Goal: Task Accomplishment & Management: Use online tool/utility

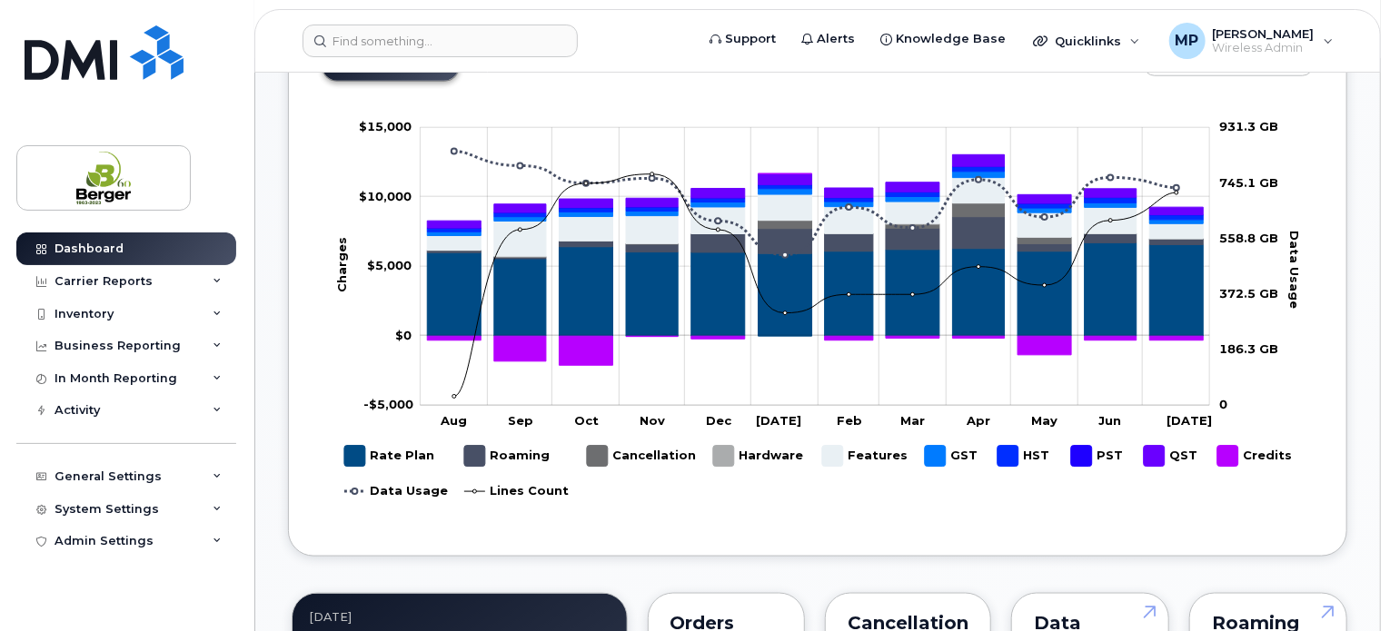
scroll to position [908, 0]
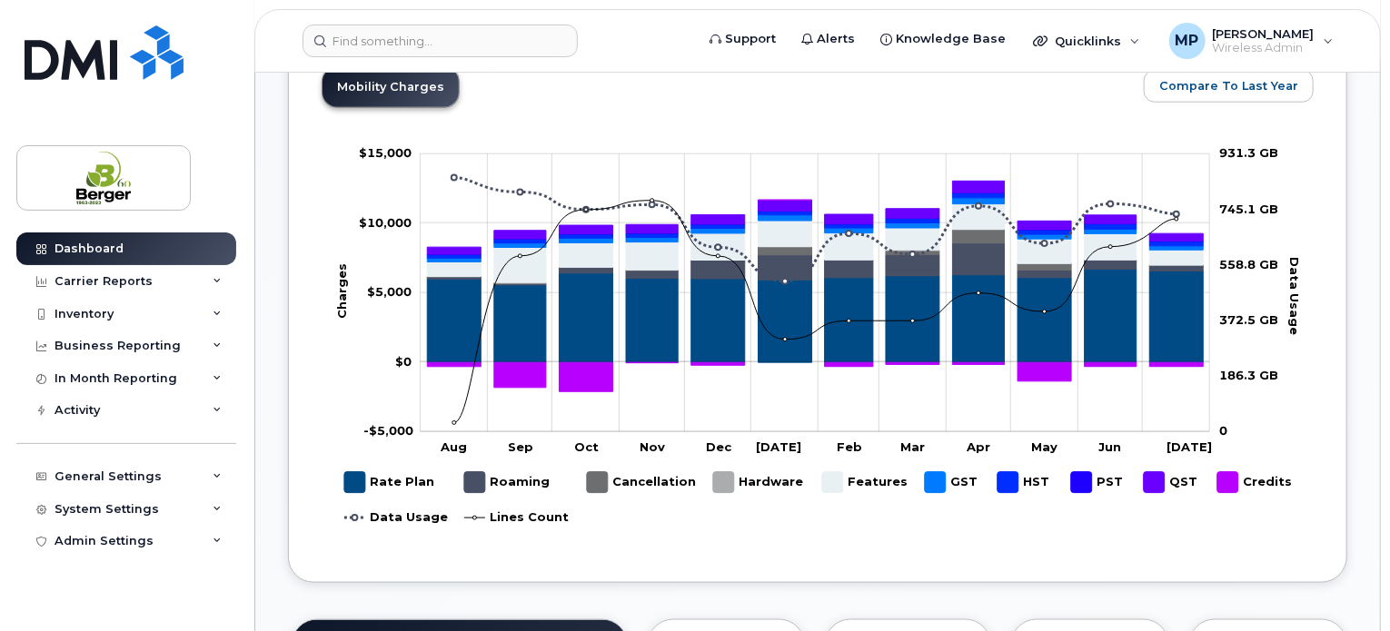
click at [832, 479] on rect "Legend" at bounding box center [864, 482] width 84 height 35
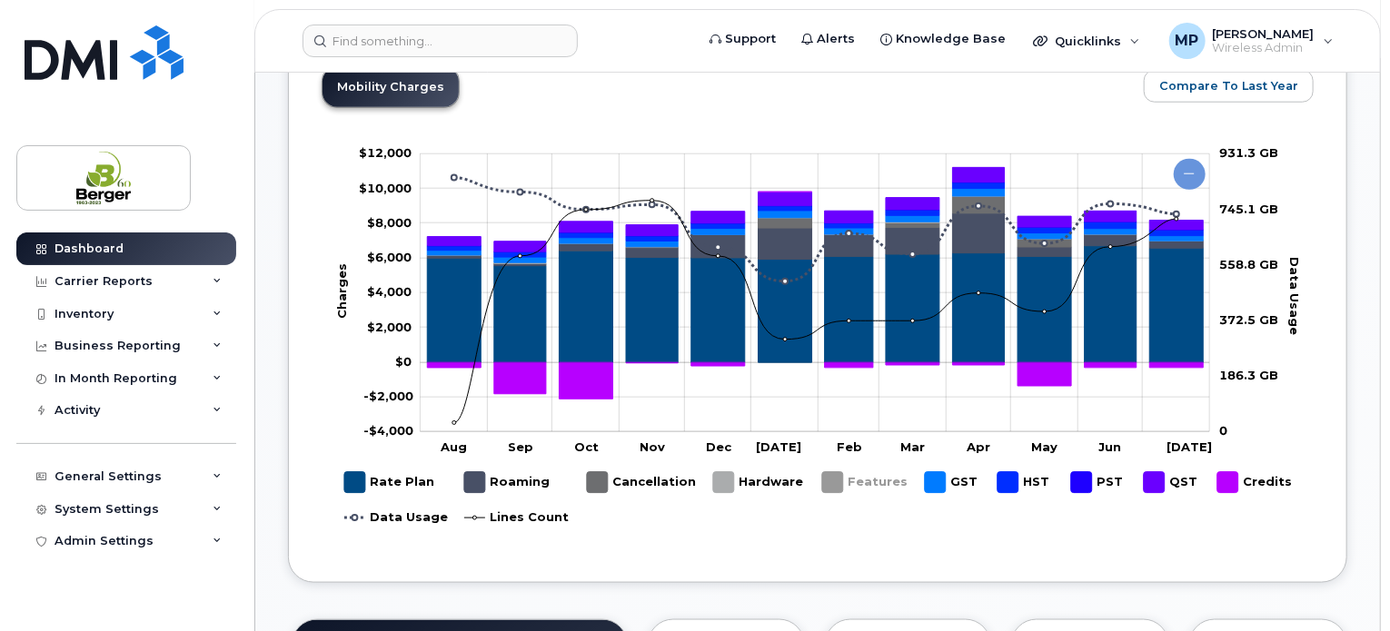
click at [830, 480] on rect "Legend" at bounding box center [864, 482] width 84 height 35
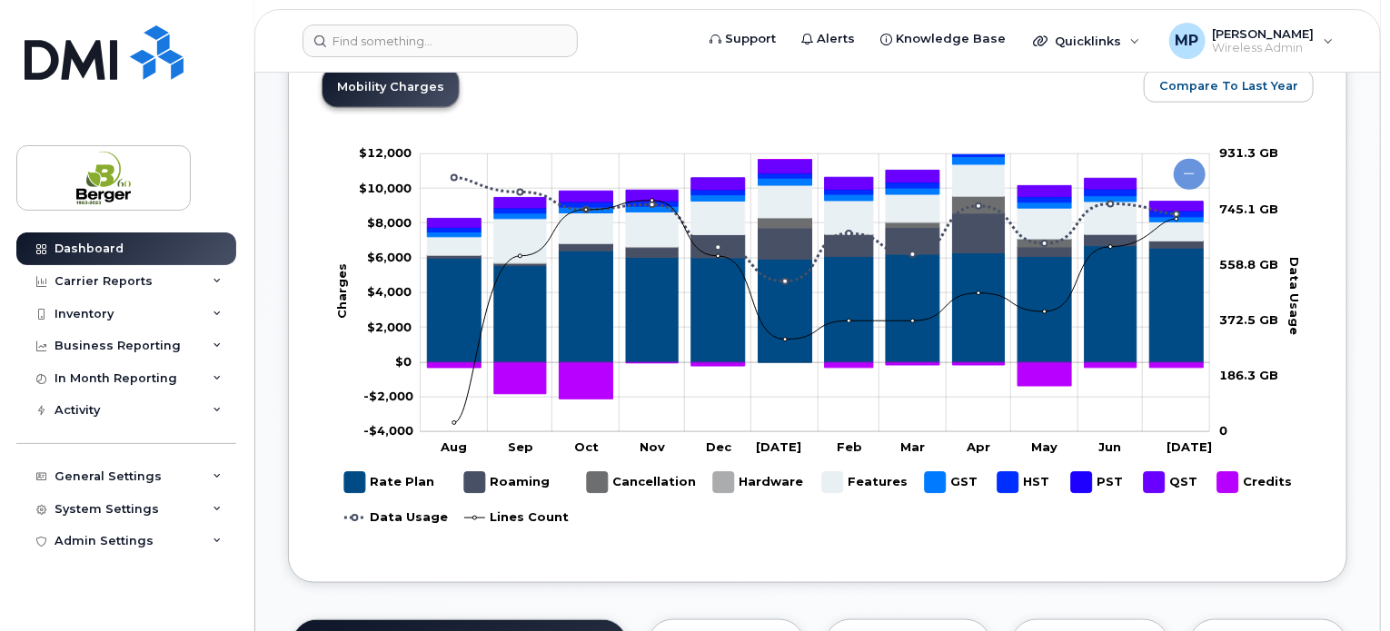
click at [837, 486] on rect "Legend" at bounding box center [864, 482] width 84 height 35
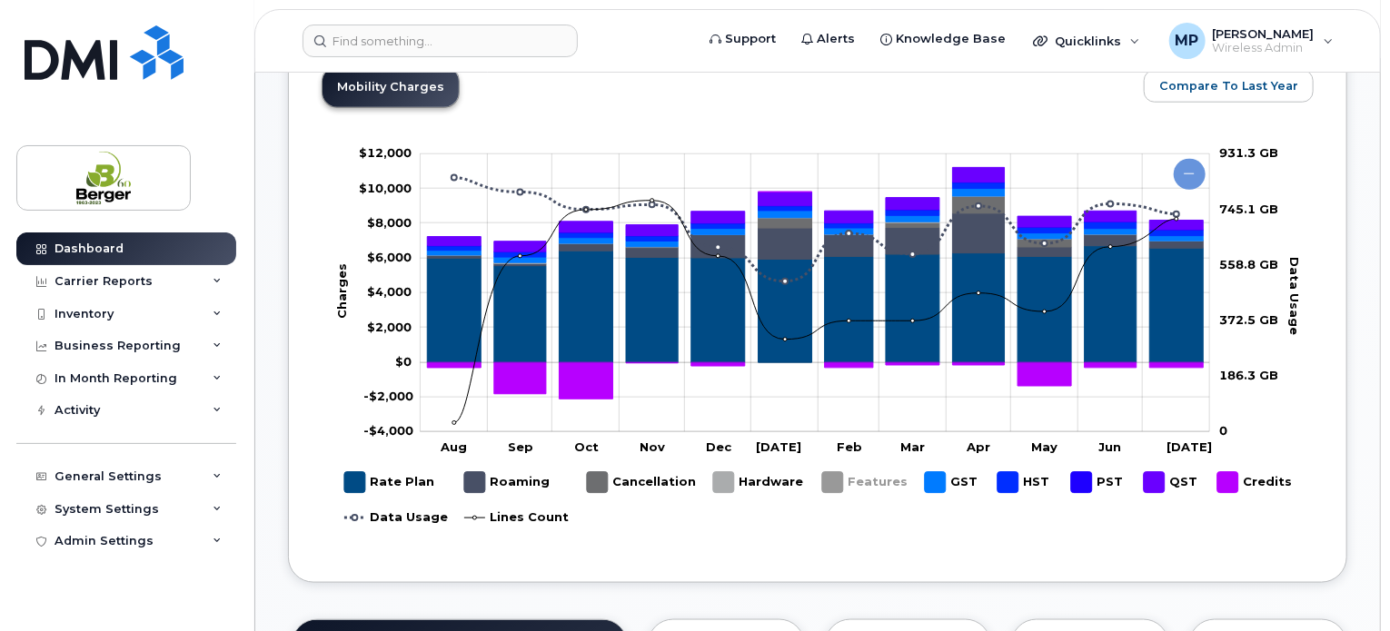
click at [837, 486] on rect "Legend" at bounding box center [864, 482] width 84 height 35
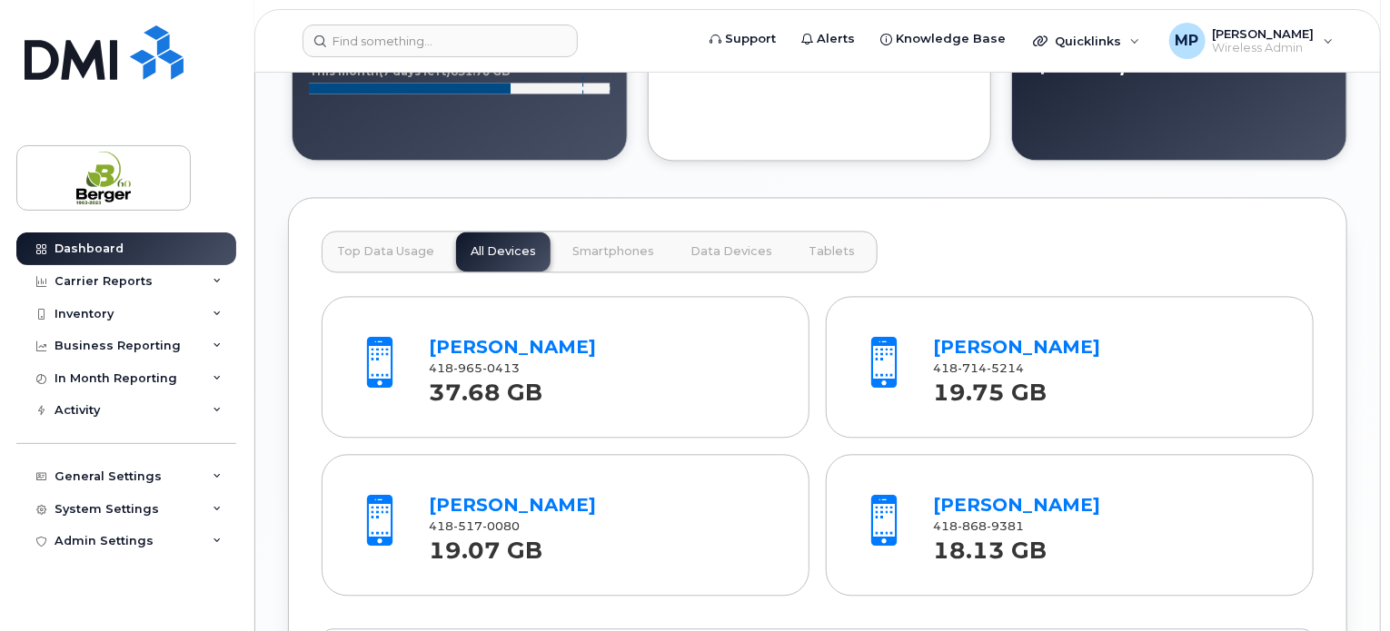
scroll to position [1544, 0]
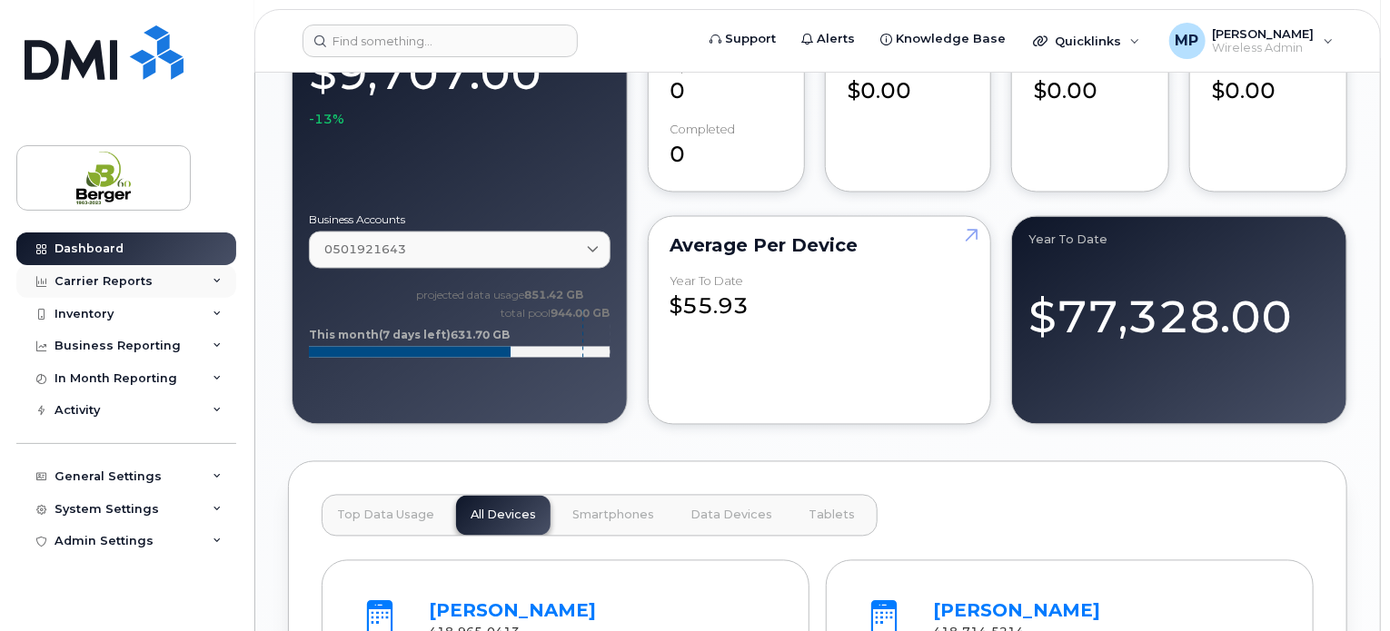
click at [138, 283] on div "Carrier Reports" at bounding box center [104, 281] width 98 height 15
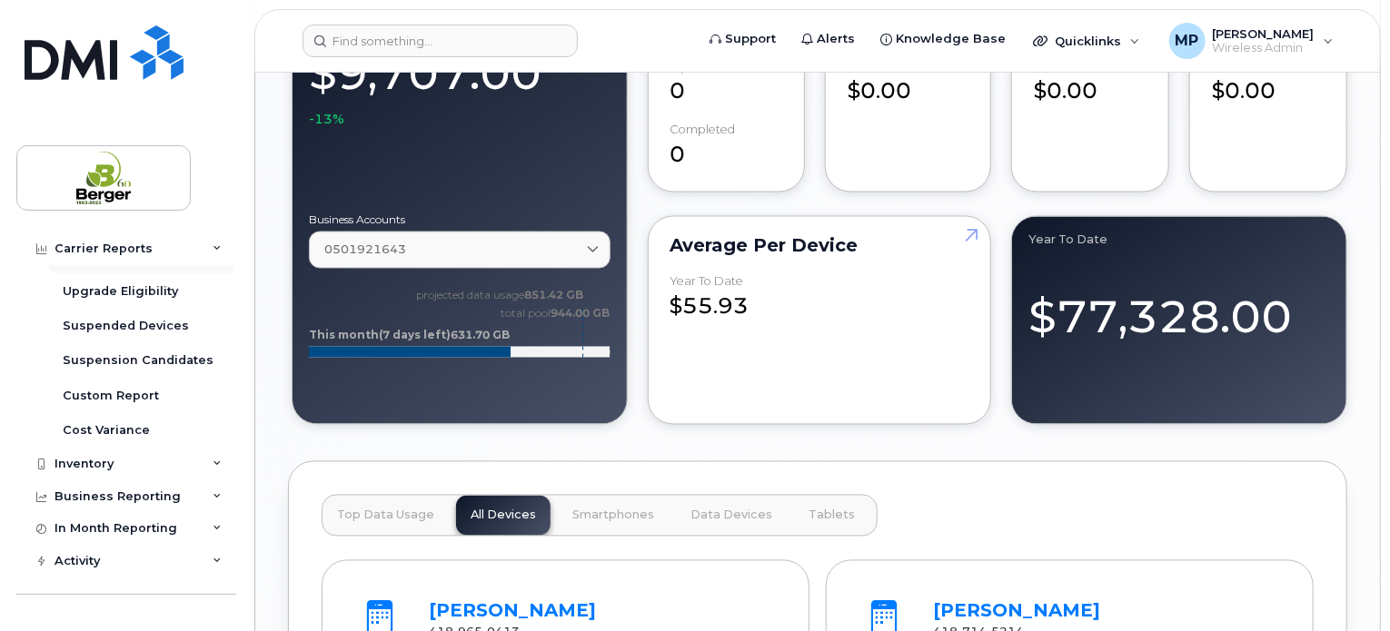
scroll to position [363, 0]
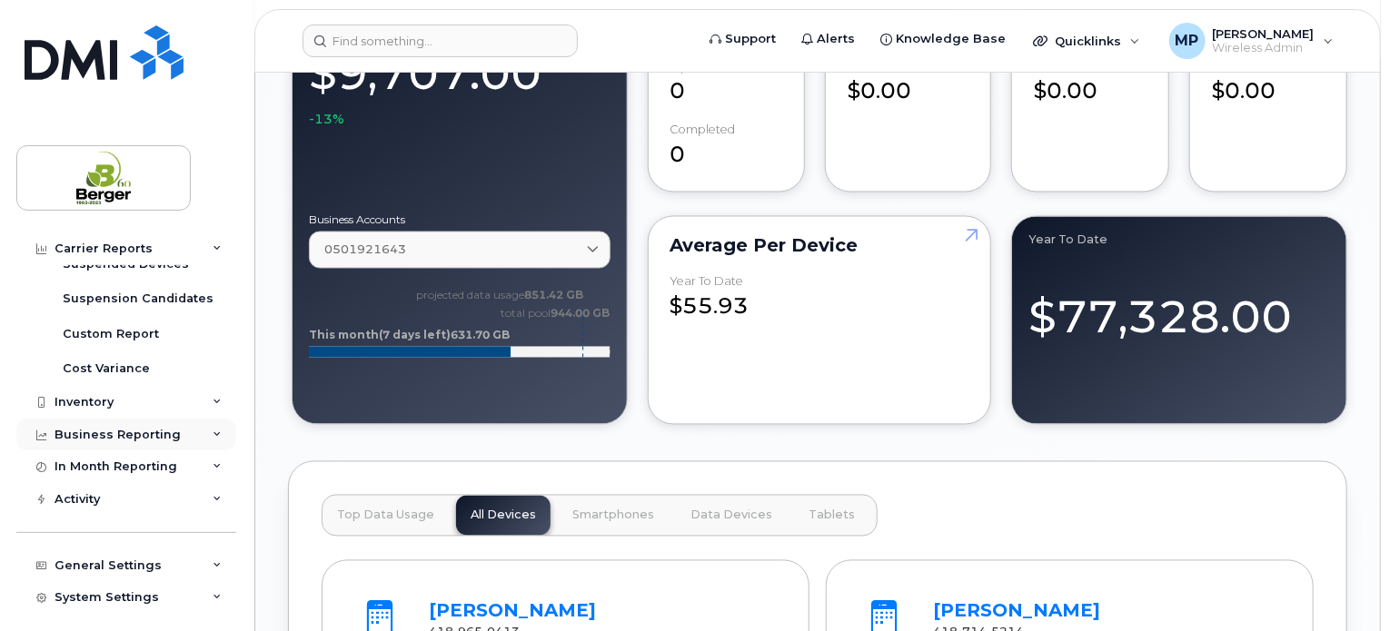
click at [213, 431] on icon at bounding box center [217, 435] width 9 height 9
click at [214, 466] on icon at bounding box center [217, 466] width 9 height 9
click at [214, 499] on icon at bounding box center [217, 499] width 9 height 9
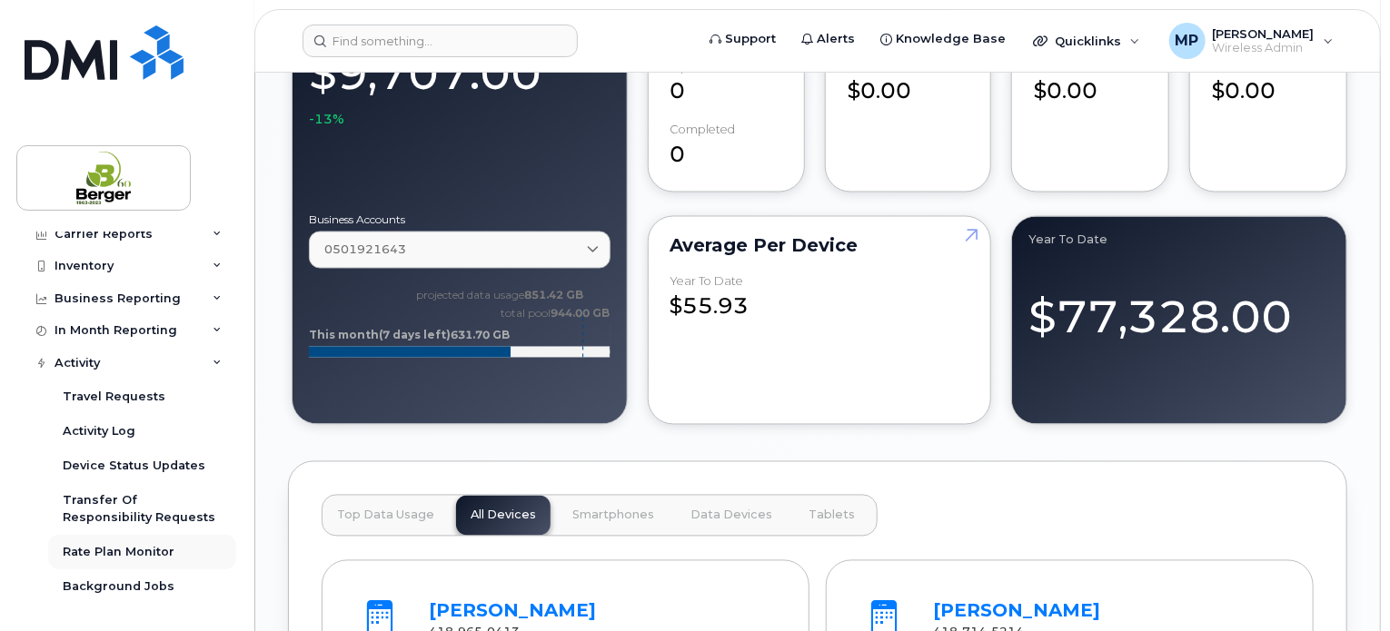
scroll to position [545, 0]
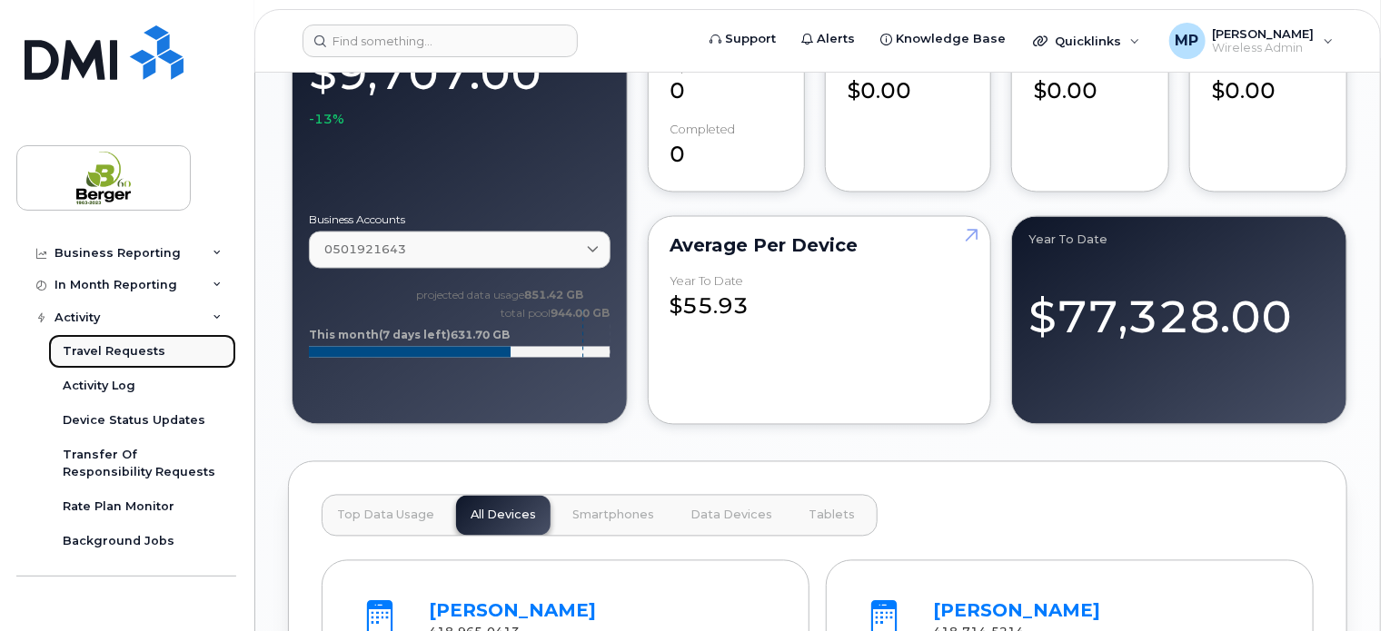
click at [114, 350] on div "Travel Requests" at bounding box center [114, 351] width 103 height 16
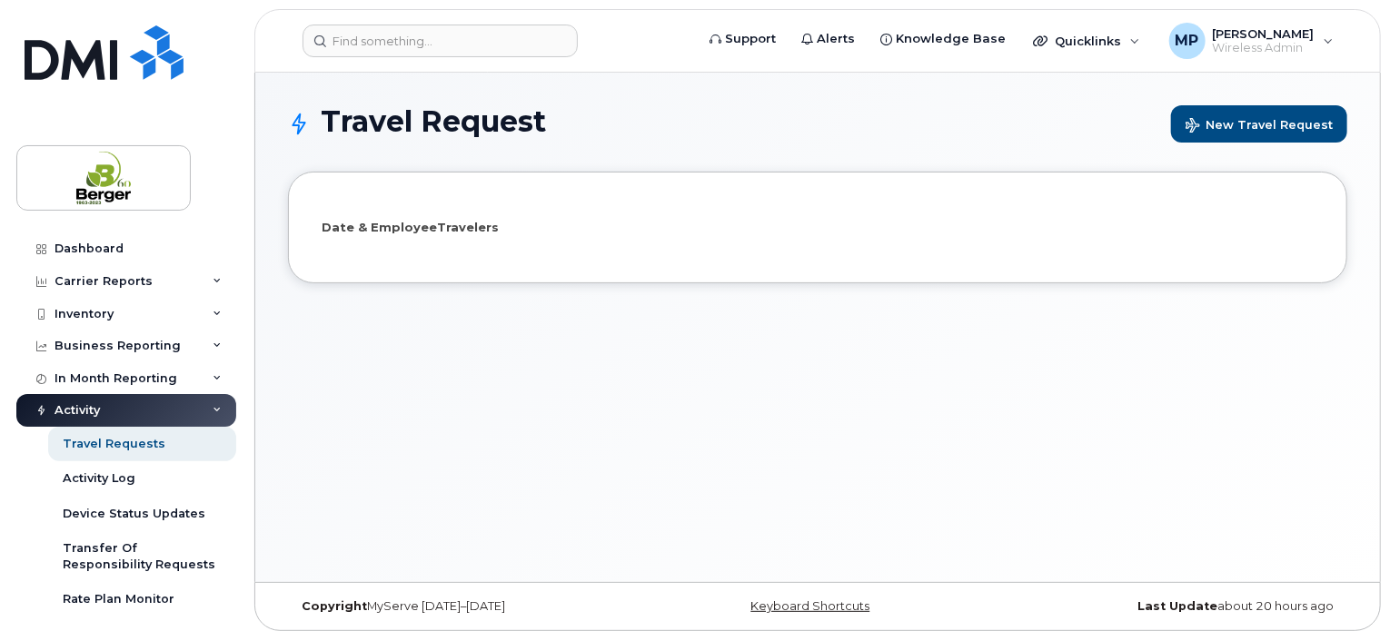
select select
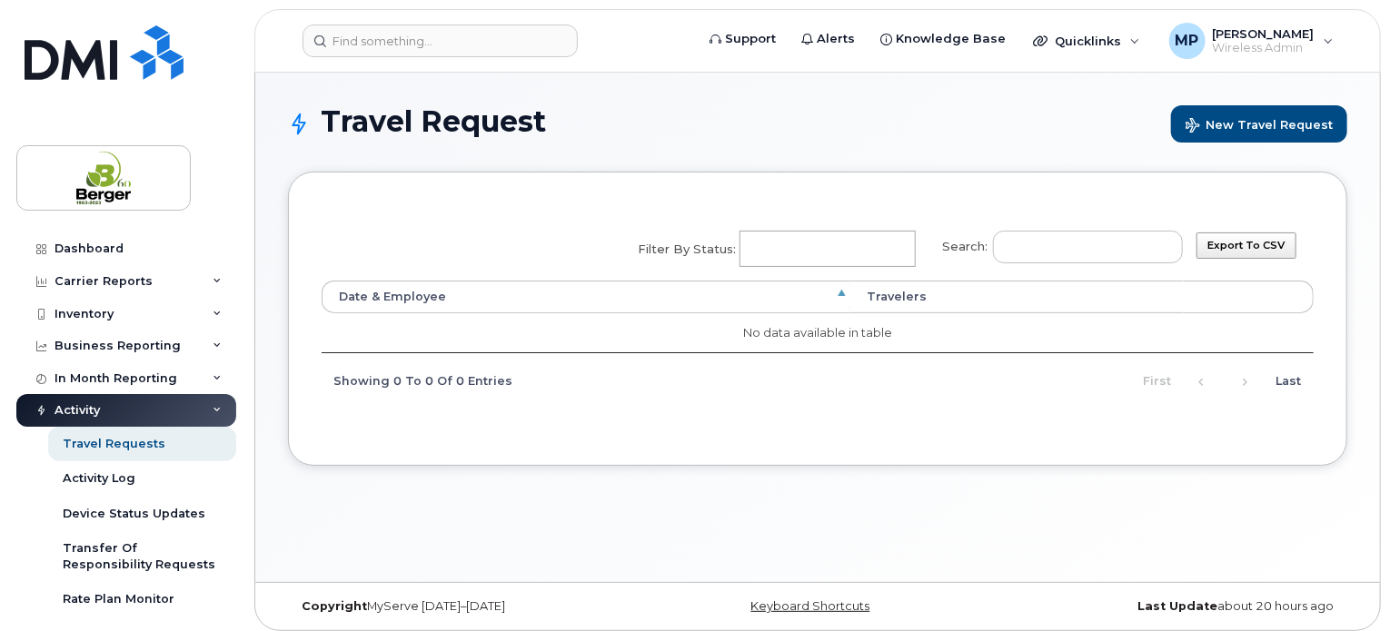
scroll to position [91, 0]
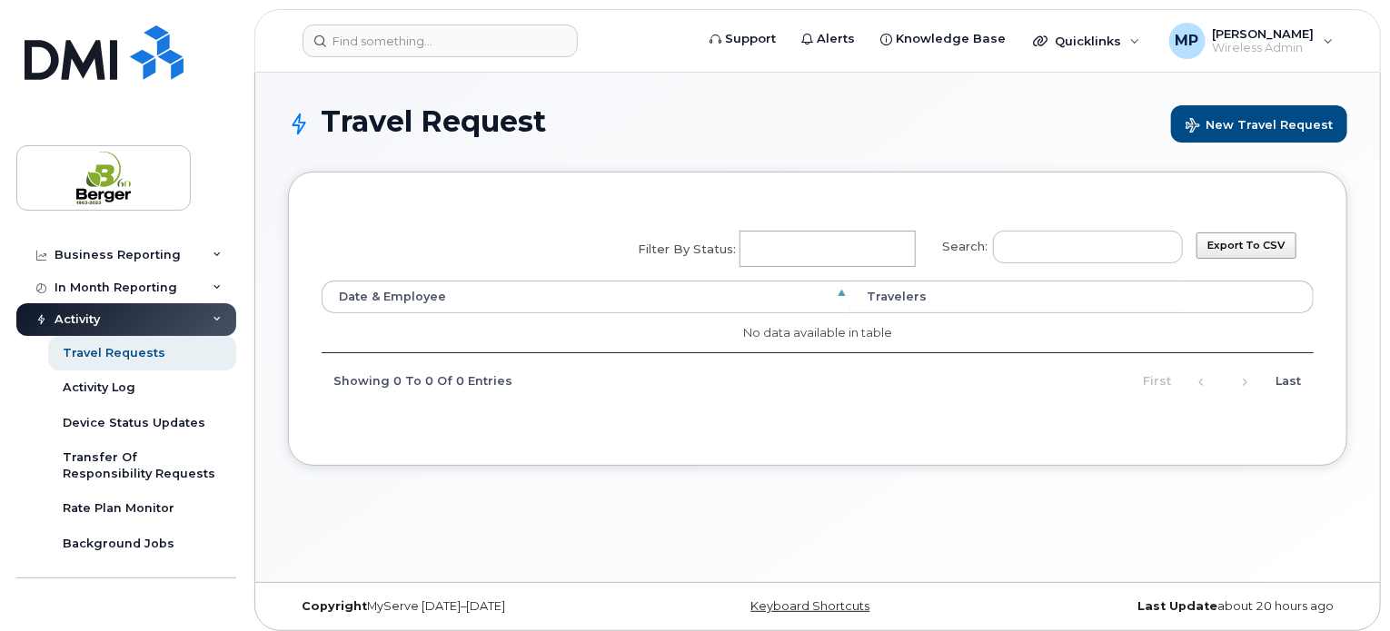
click at [214, 313] on div "Activity" at bounding box center [126, 319] width 220 height 33
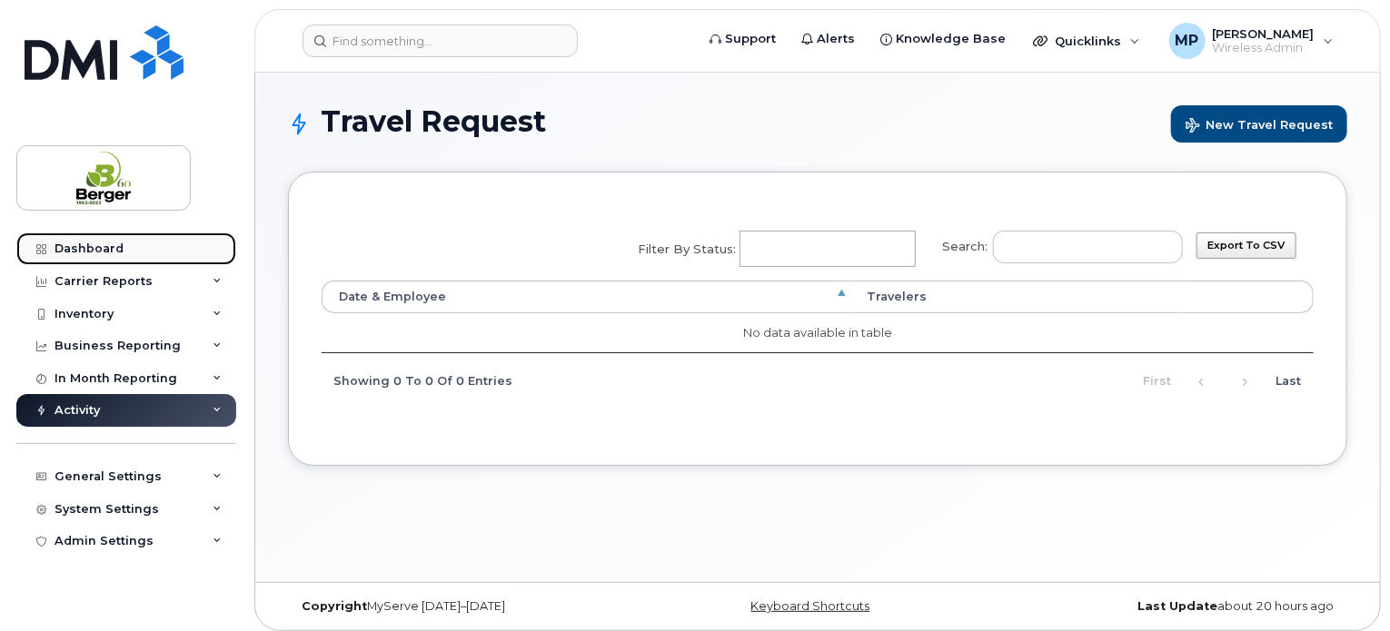
click at [115, 253] on div "Dashboard" at bounding box center [89, 249] width 69 height 15
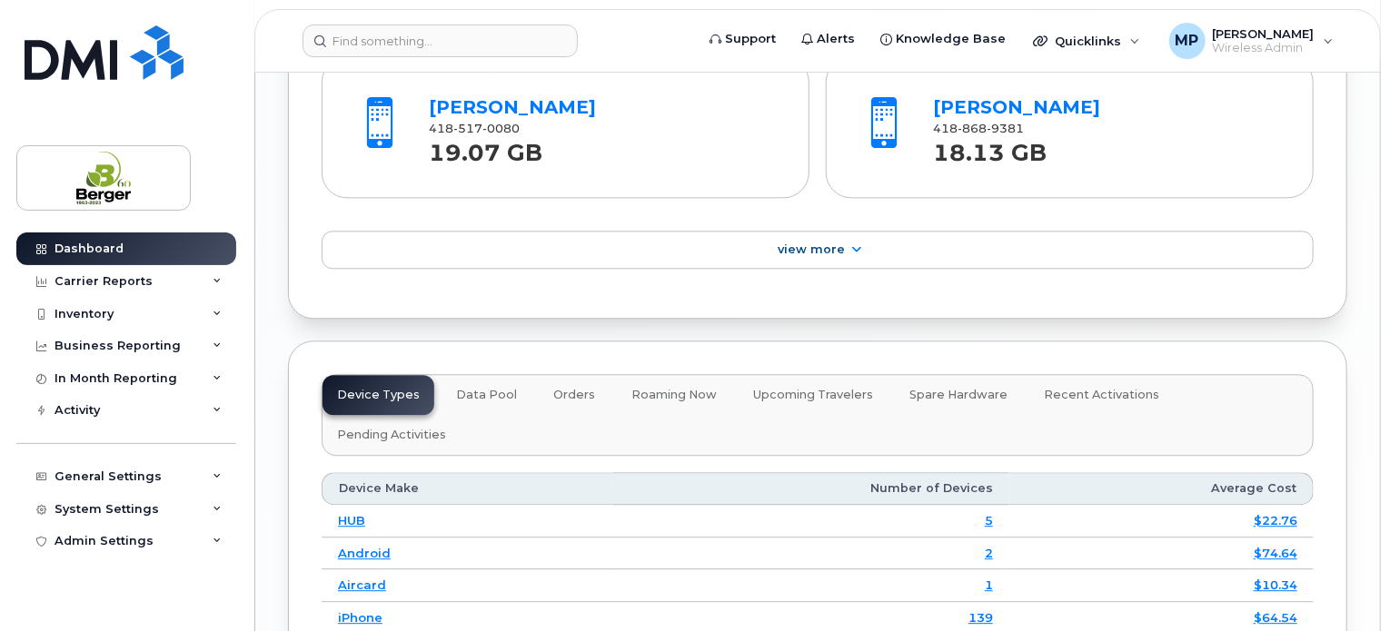
scroll to position [2388, 0]
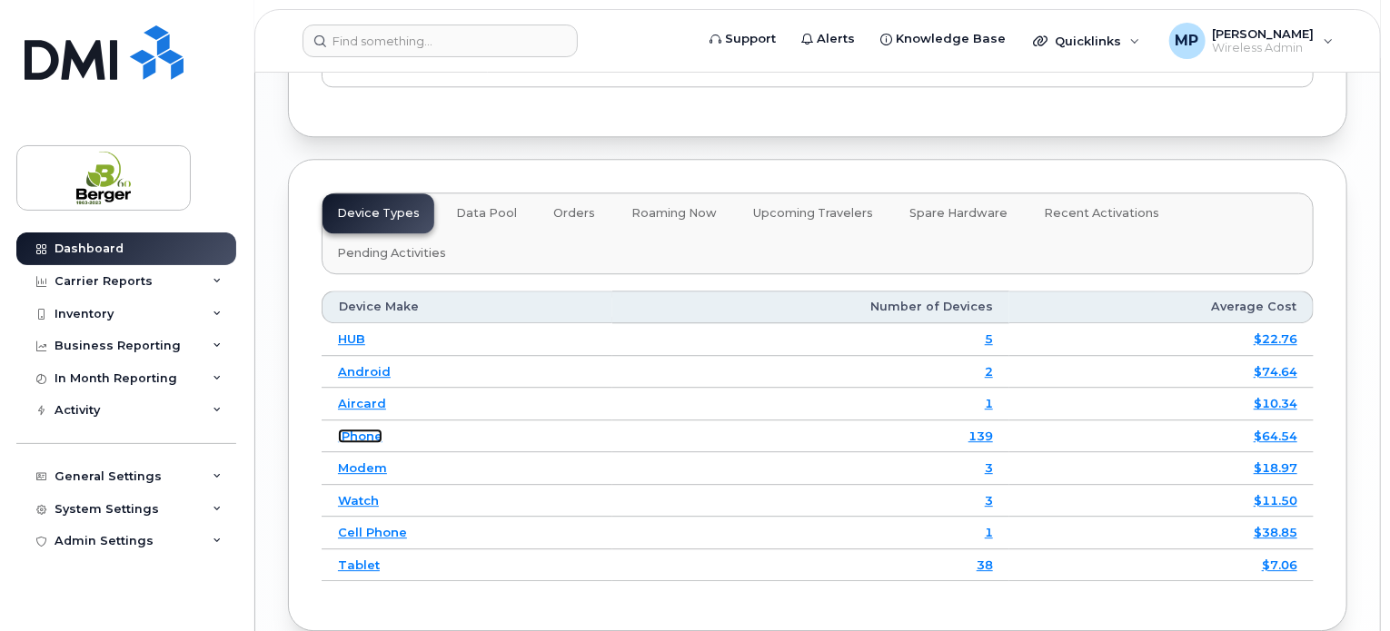
click at [362, 429] on link "iPhone" at bounding box center [360, 436] width 45 height 15
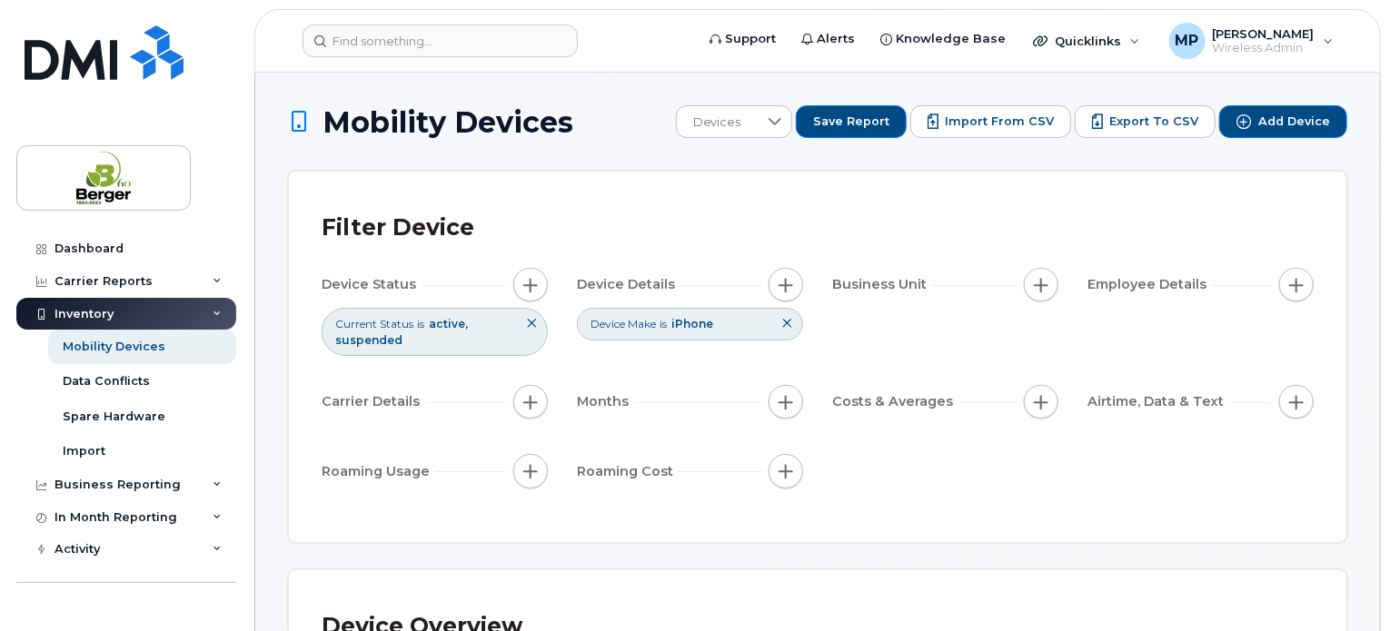
click at [786, 323] on icon at bounding box center [786, 323] width 11 height 11
click at [1040, 395] on span "button" at bounding box center [1041, 402] width 15 height 15
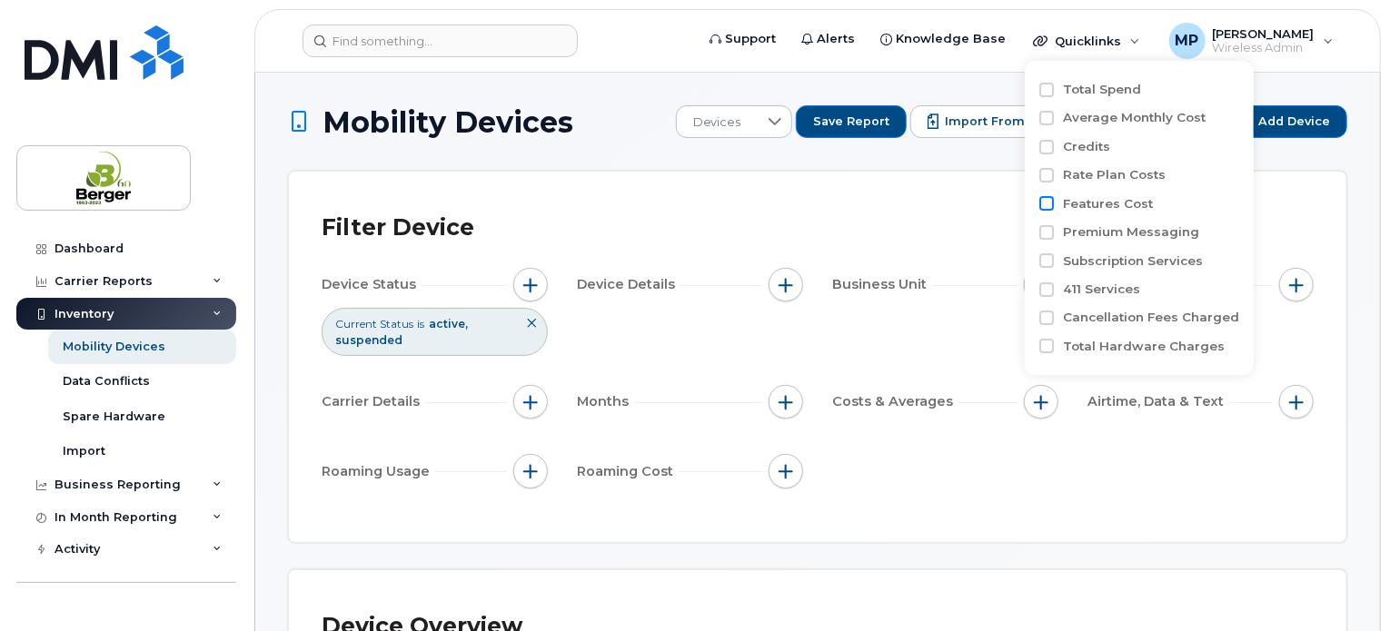
click at [1047, 204] on input "Features Cost" at bounding box center [1046, 203] width 15 height 15
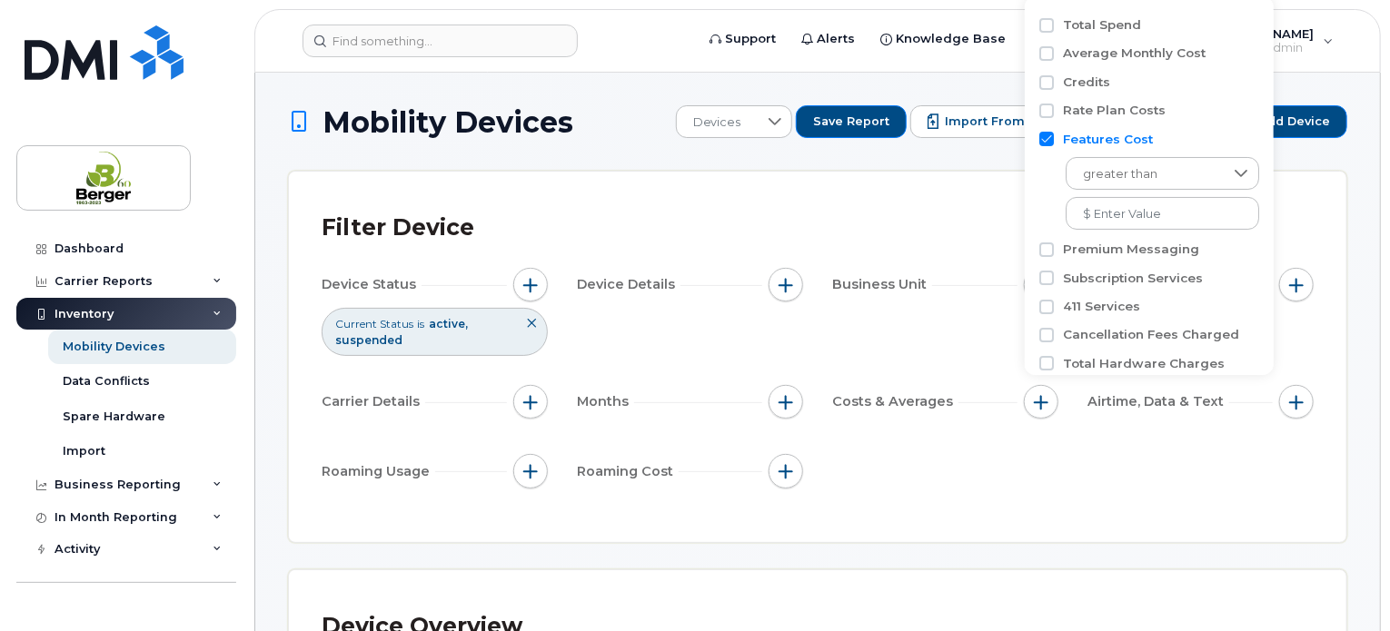
click at [1047, 141] on input "Features Cost" at bounding box center [1046, 139] width 15 height 15
checkbox input "false"
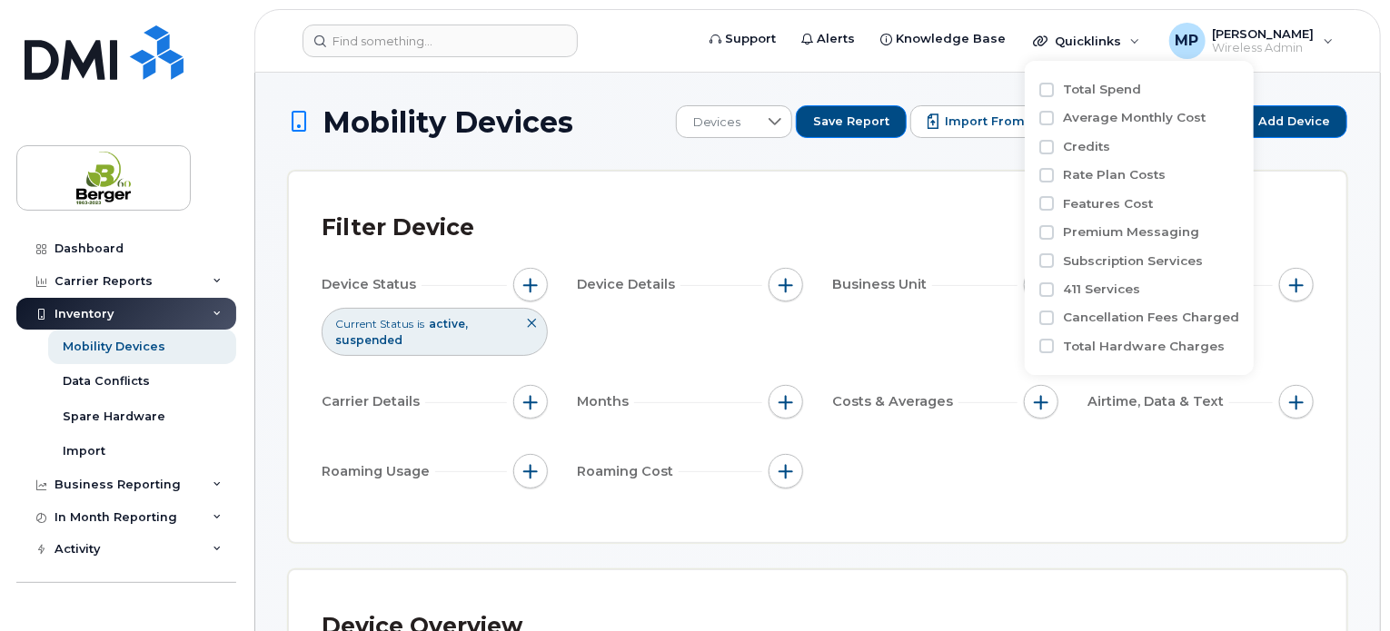
click at [1020, 463] on div "Device Status Current Status is active suspended Device Details Business Unit E…" at bounding box center [818, 381] width 992 height 227
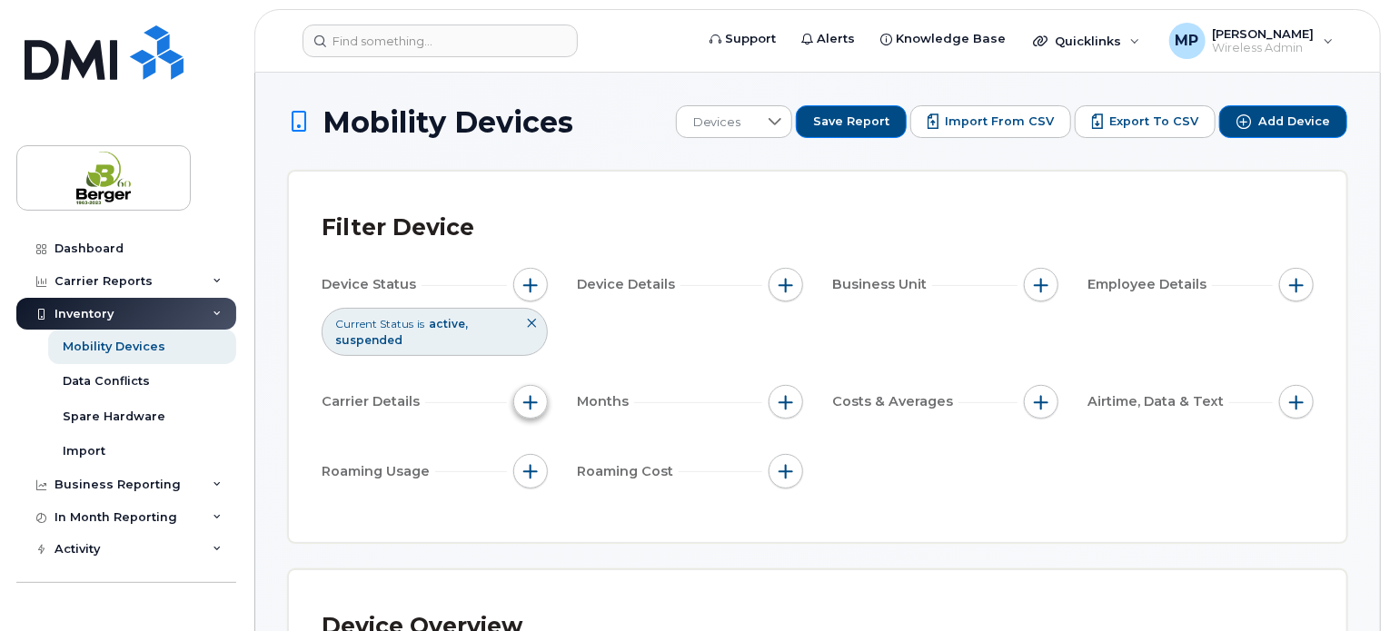
click at [541, 410] on button "button" at bounding box center [530, 402] width 35 height 35
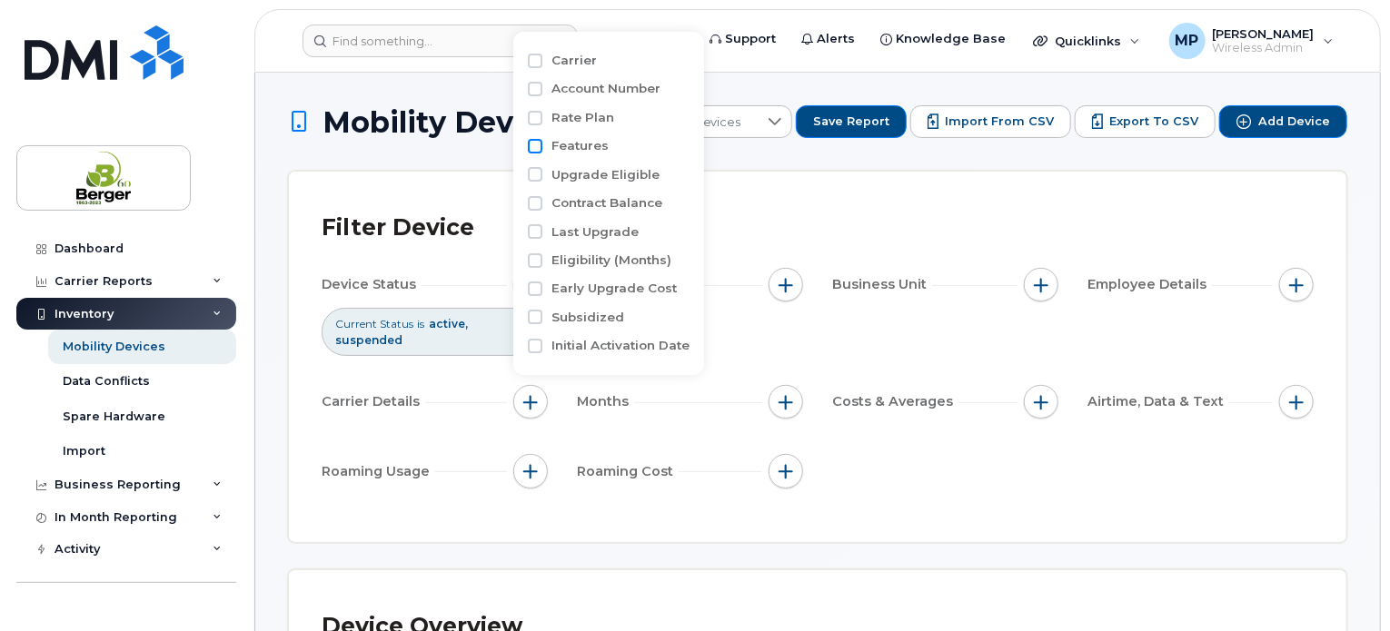
click at [539, 146] on input "Features" at bounding box center [535, 146] width 15 height 15
checkbox input "true"
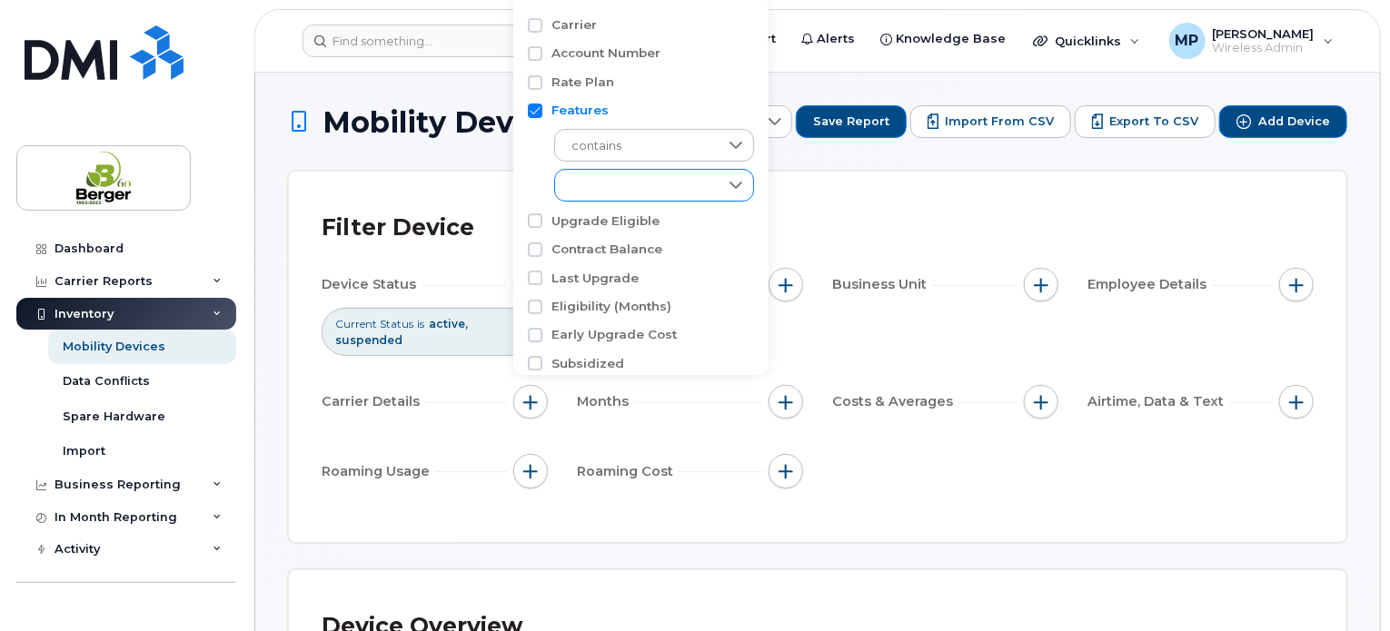
click at [625, 184] on div "empty" at bounding box center [637, 185] width 164 height 31
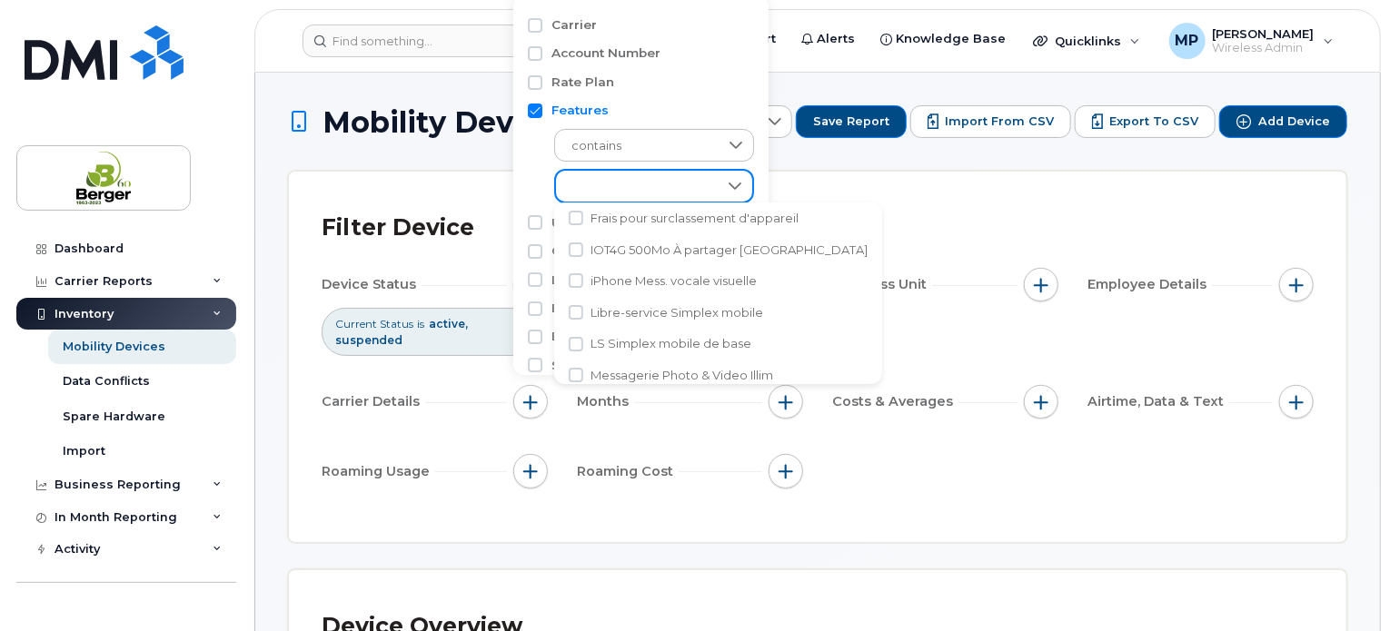
scroll to position [454, 0]
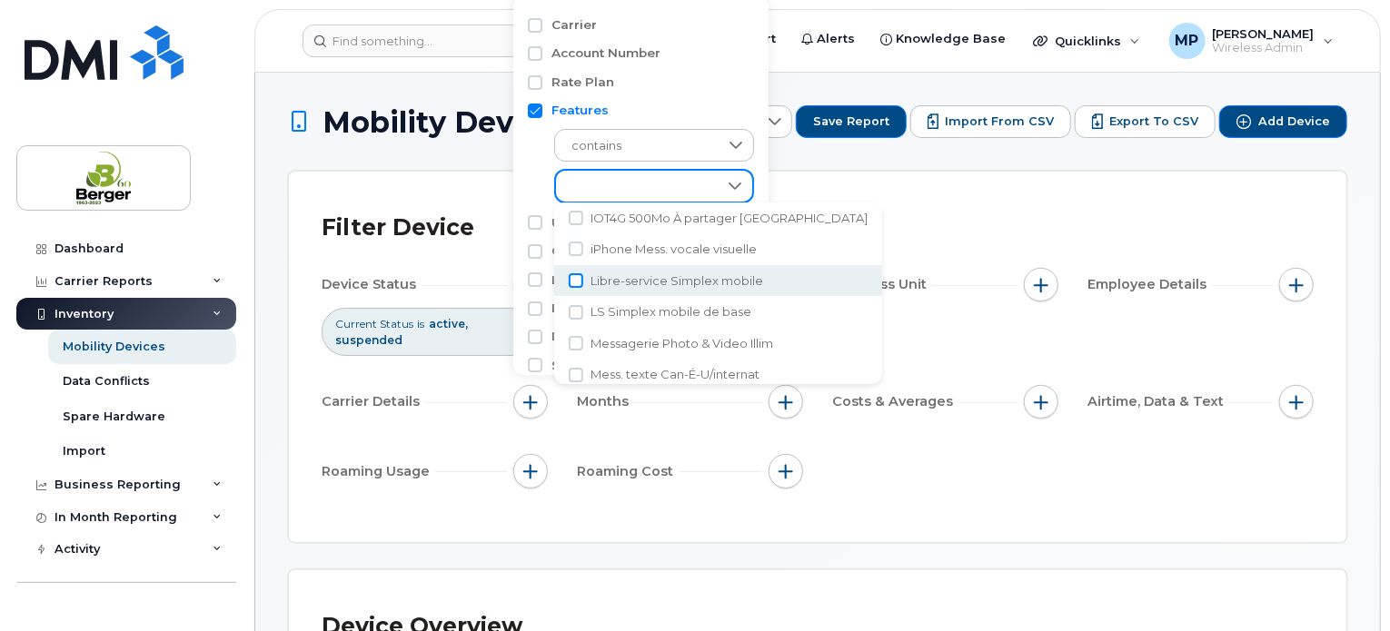
click at [571, 278] on input "Libre-service Simplex mobile" at bounding box center [576, 280] width 15 height 15
checkbox input "true"
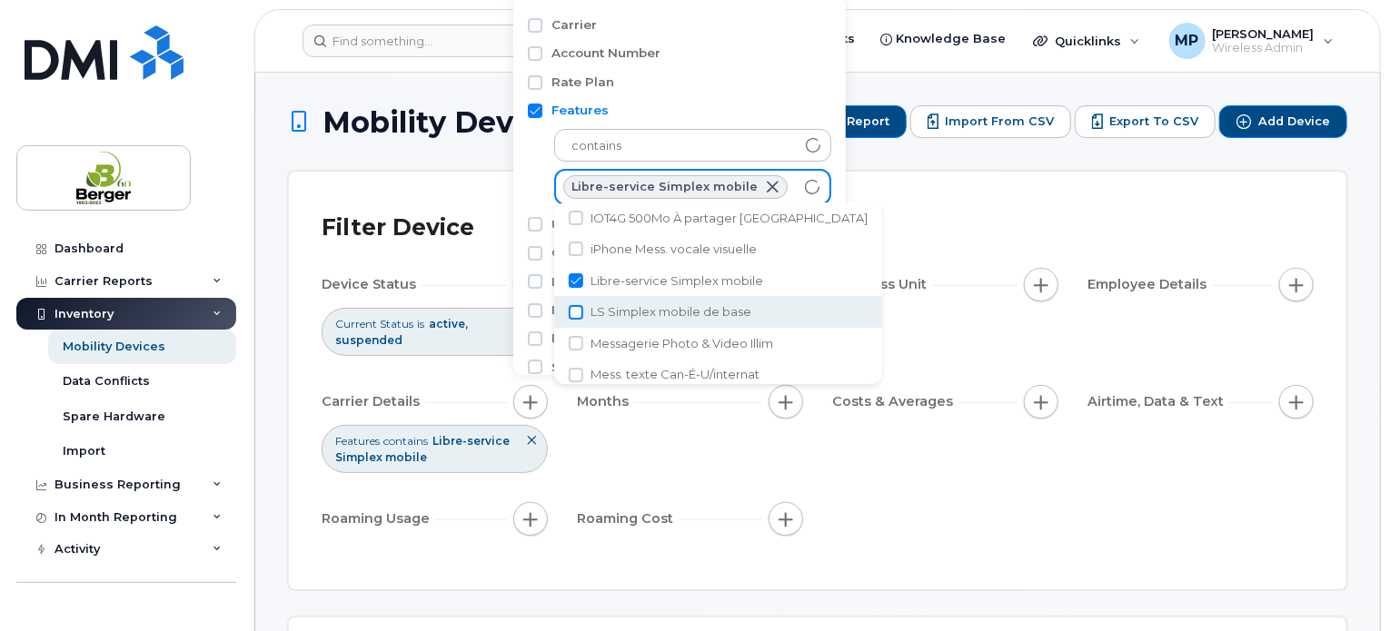
click at [572, 312] on input "LS Simplex mobile de base" at bounding box center [576, 312] width 15 height 15
checkbox input "true"
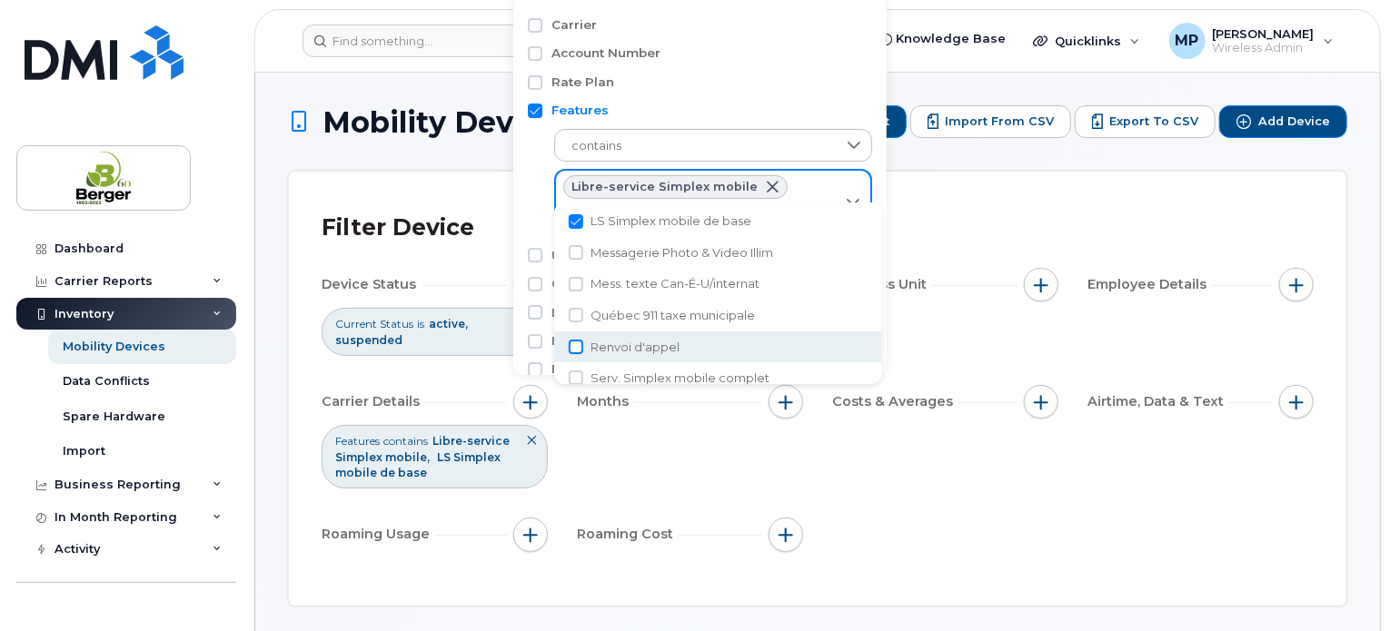
scroll to position [636, 0]
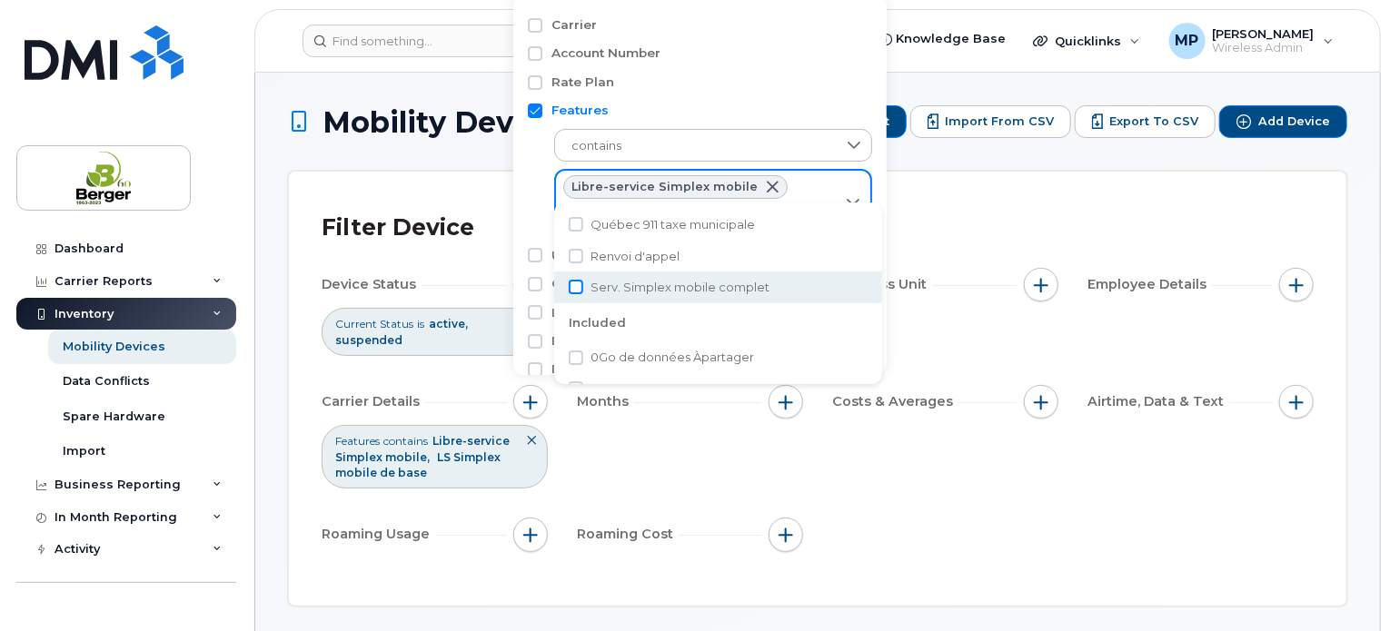
click at [576, 288] on input "Serv. Simplex mobile complet" at bounding box center [576, 287] width 15 height 15
checkbox input "true"
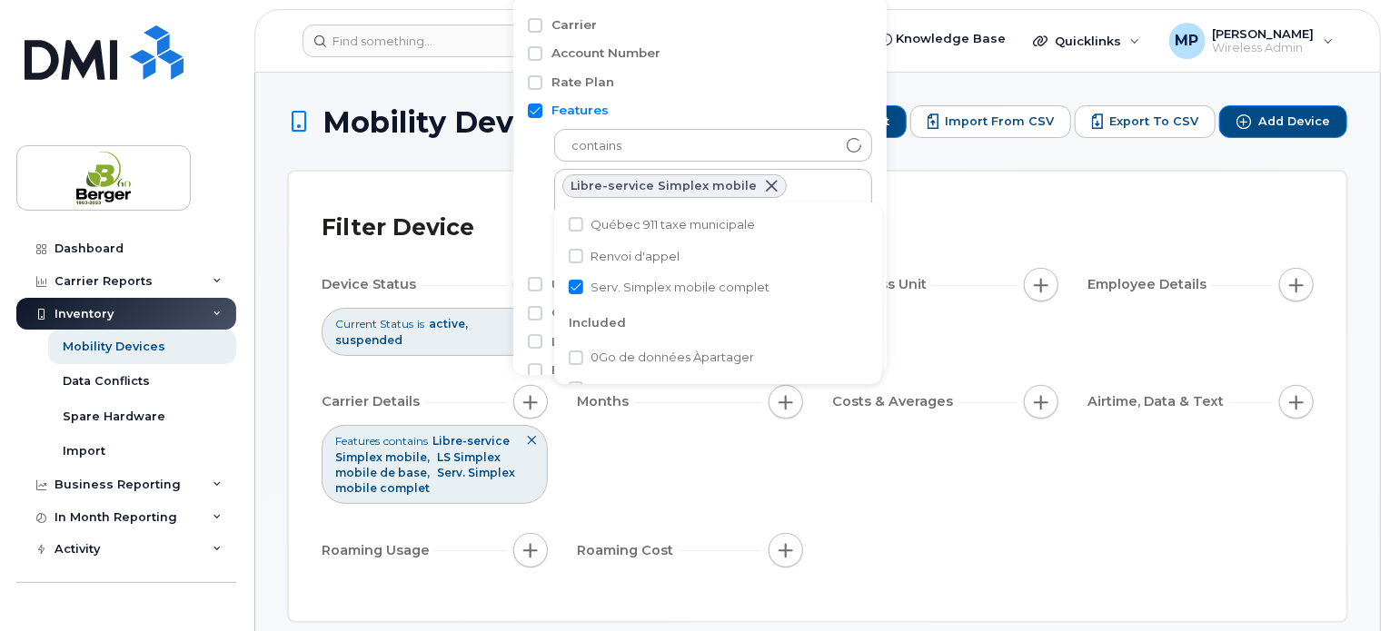
click at [945, 327] on div "Device Status Current Status is active suspended Device Details Business Unit E…" at bounding box center [818, 421] width 992 height 306
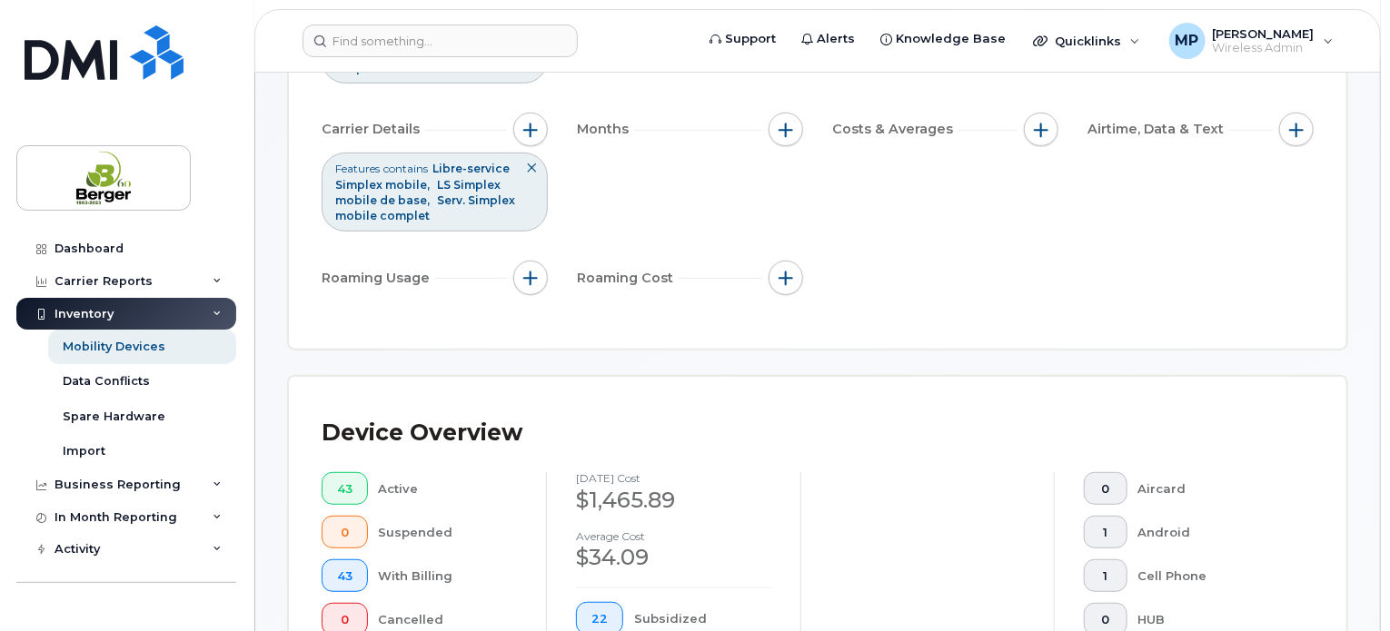
scroll to position [182, 0]
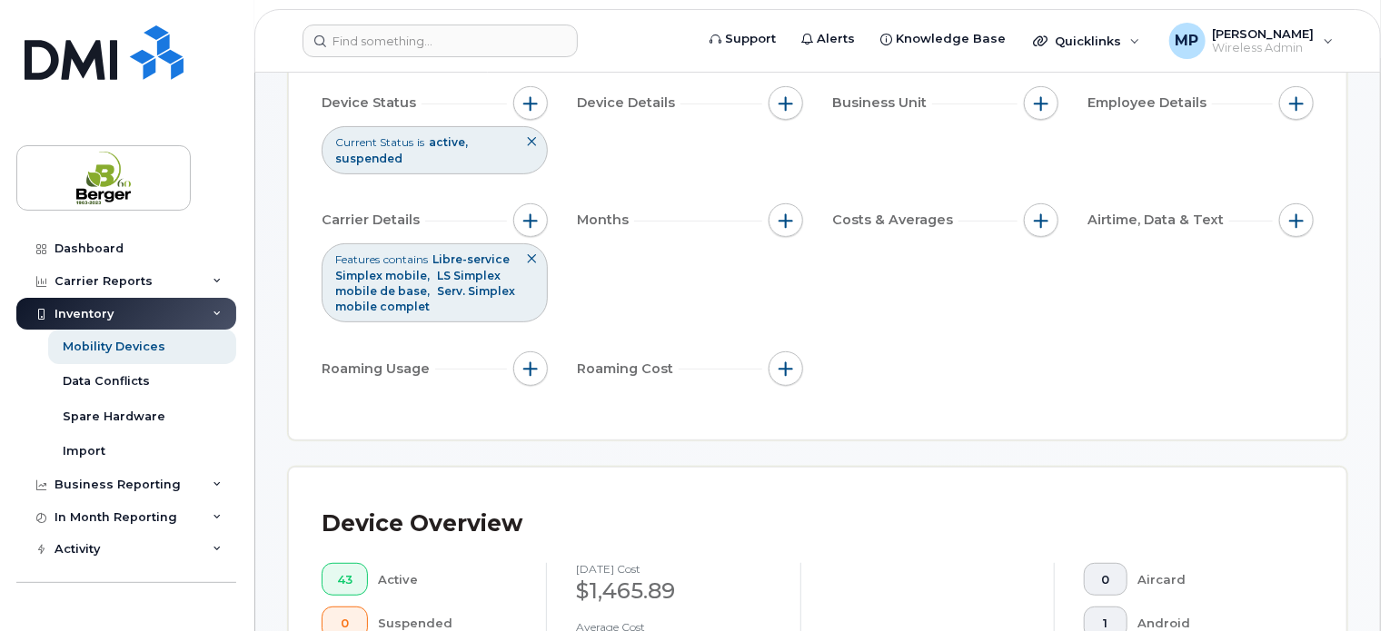
click at [538, 296] on div "Features contains Libre-service Simplex mobile LS Simplex mobile de base Serv. …" at bounding box center [435, 282] width 226 height 79
click at [526, 257] on icon at bounding box center [531, 258] width 11 height 11
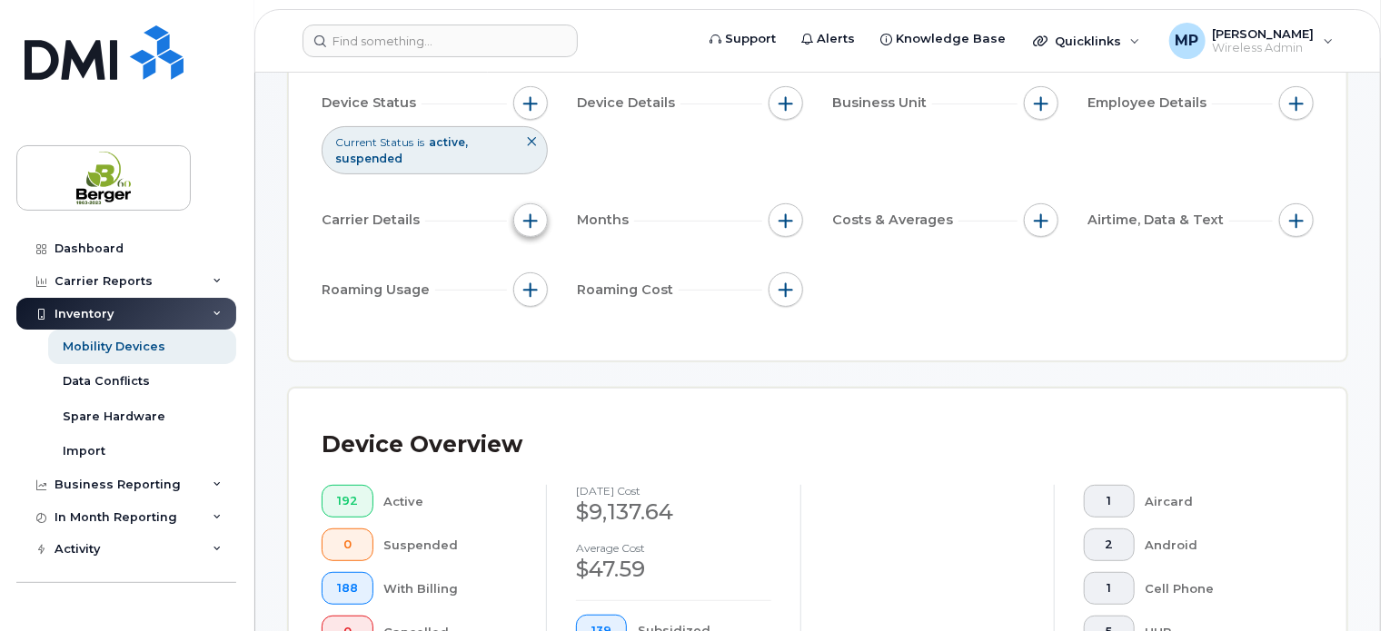
click at [531, 215] on span "button" at bounding box center [530, 220] width 15 height 15
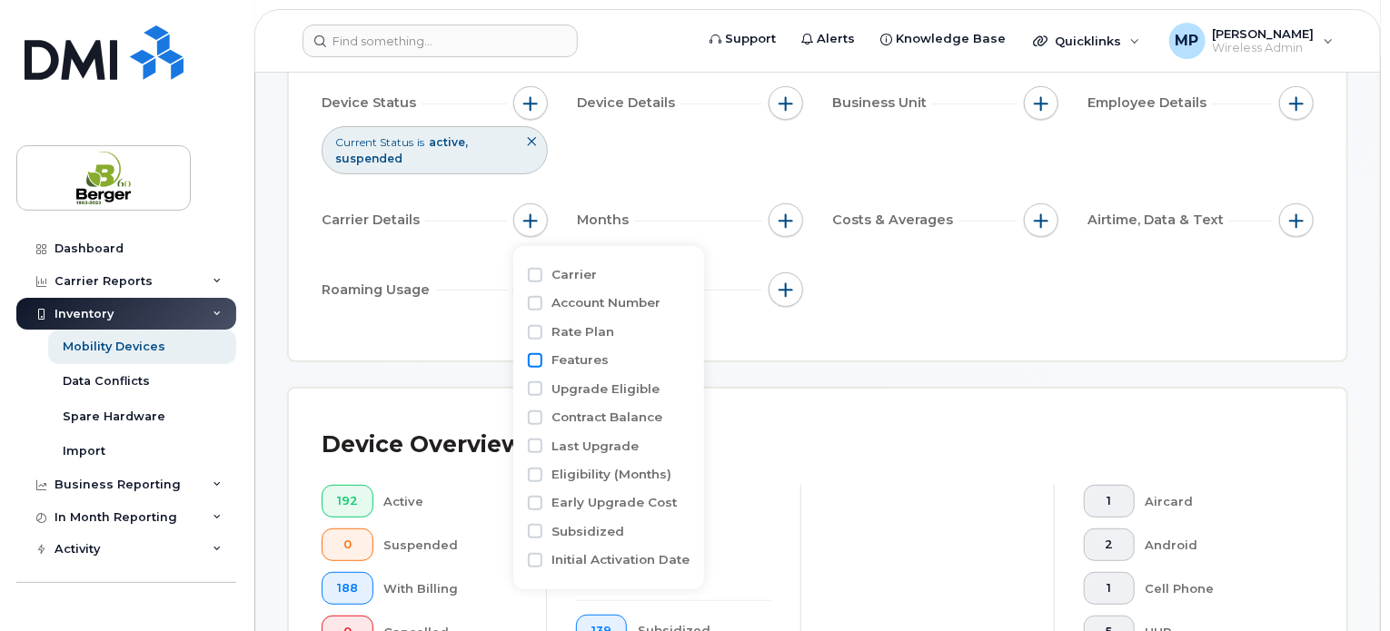
click at [539, 362] on input "Features" at bounding box center [535, 360] width 15 height 15
checkbox input "true"
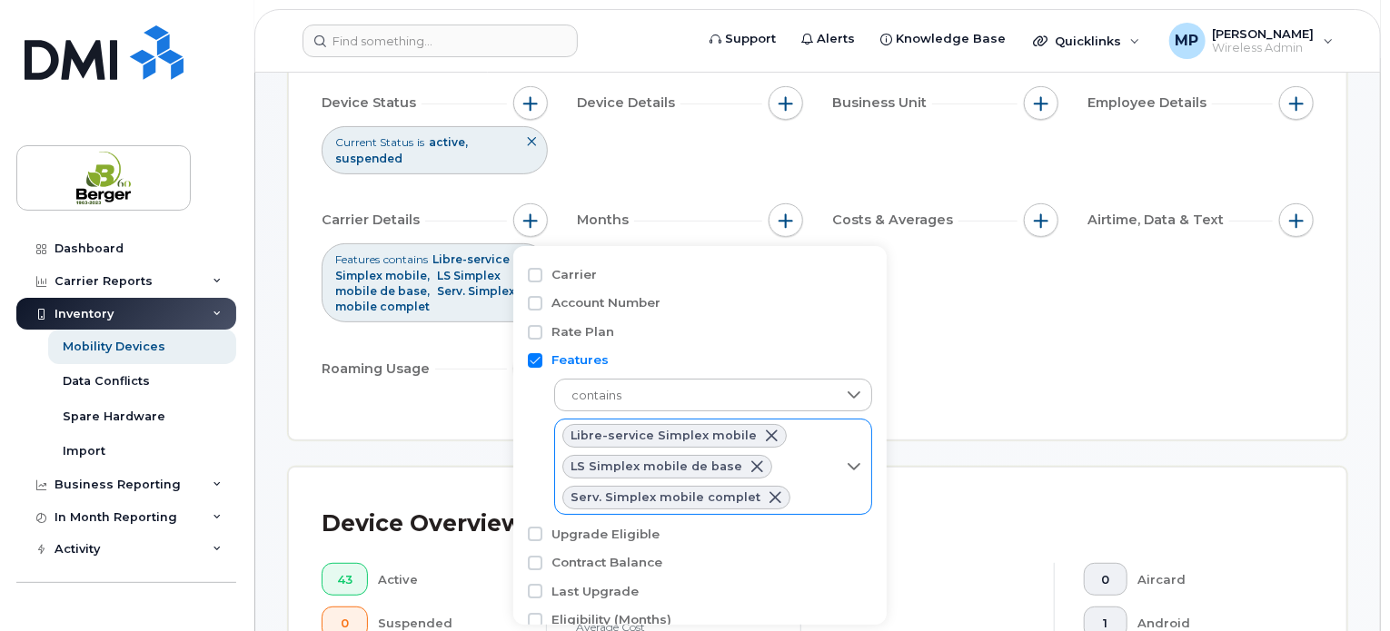
click at [750, 464] on span at bounding box center [757, 467] width 15 height 15
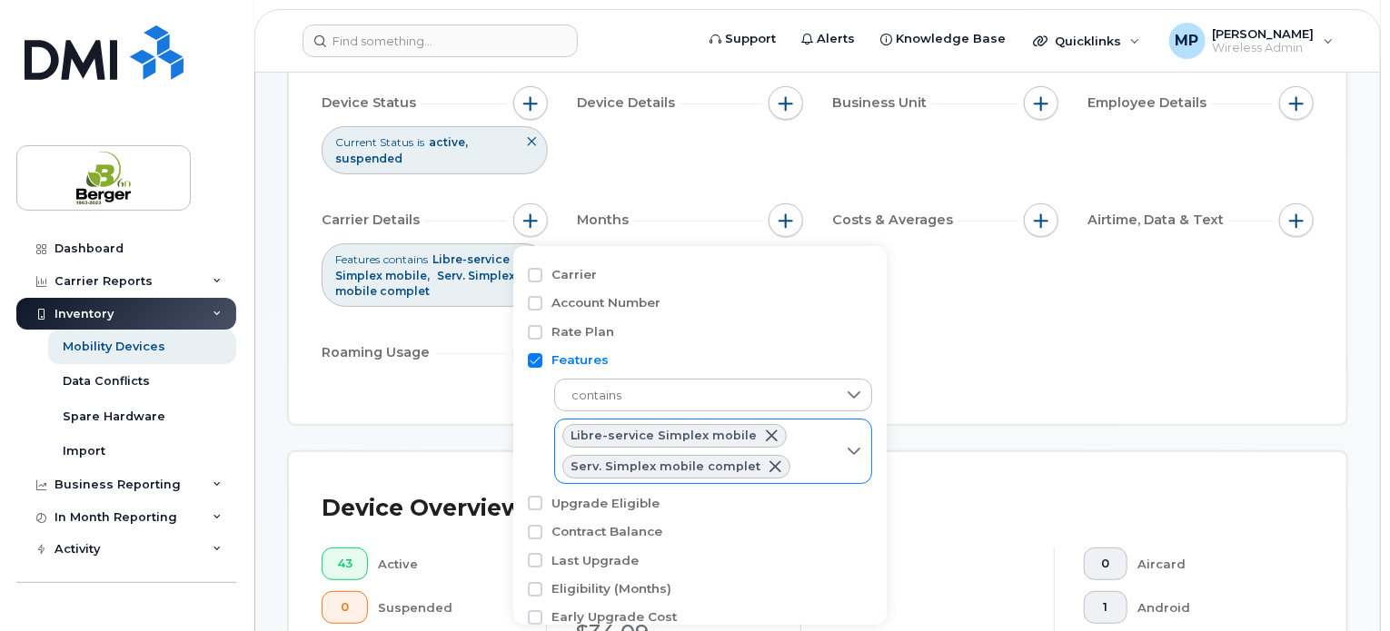
click at [1040, 383] on div "Filter Device Device Status Current Status is active suspended Device Details B…" at bounding box center [818, 207] width 992 height 369
click at [952, 336] on div "Device Status Current Status is active suspended Device Details Business Unit E…" at bounding box center [818, 231] width 992 height 291
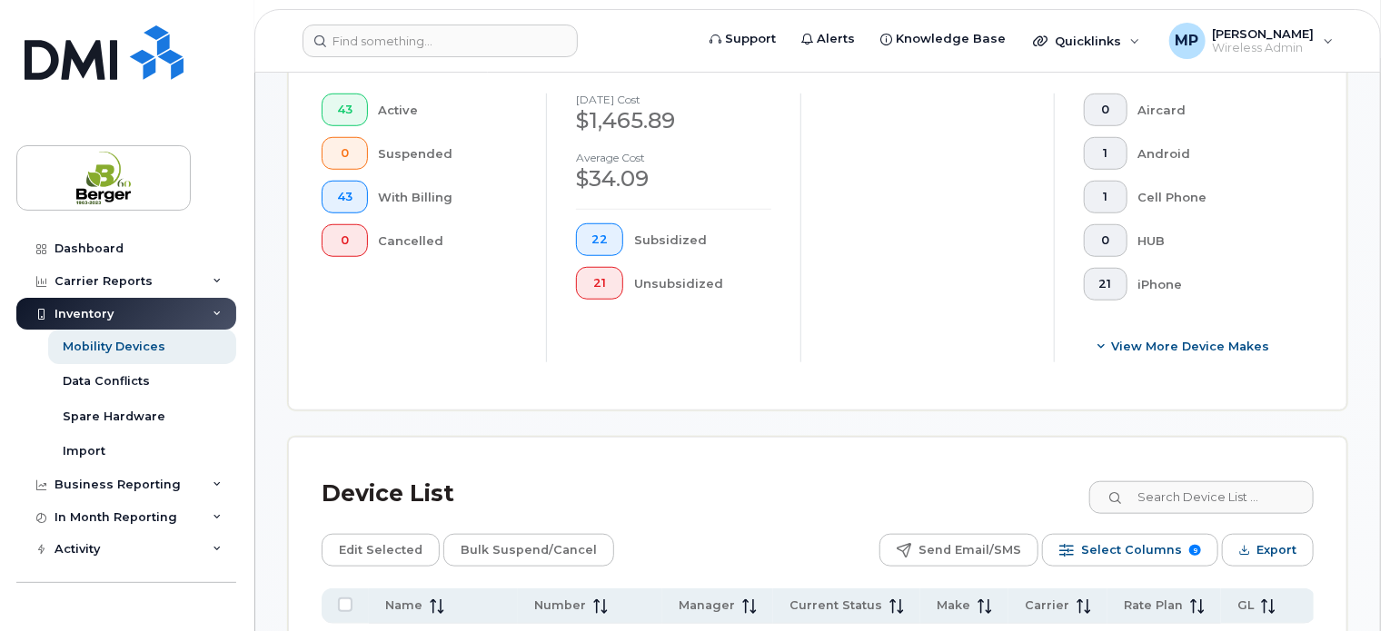
scroll to position [727, 0]
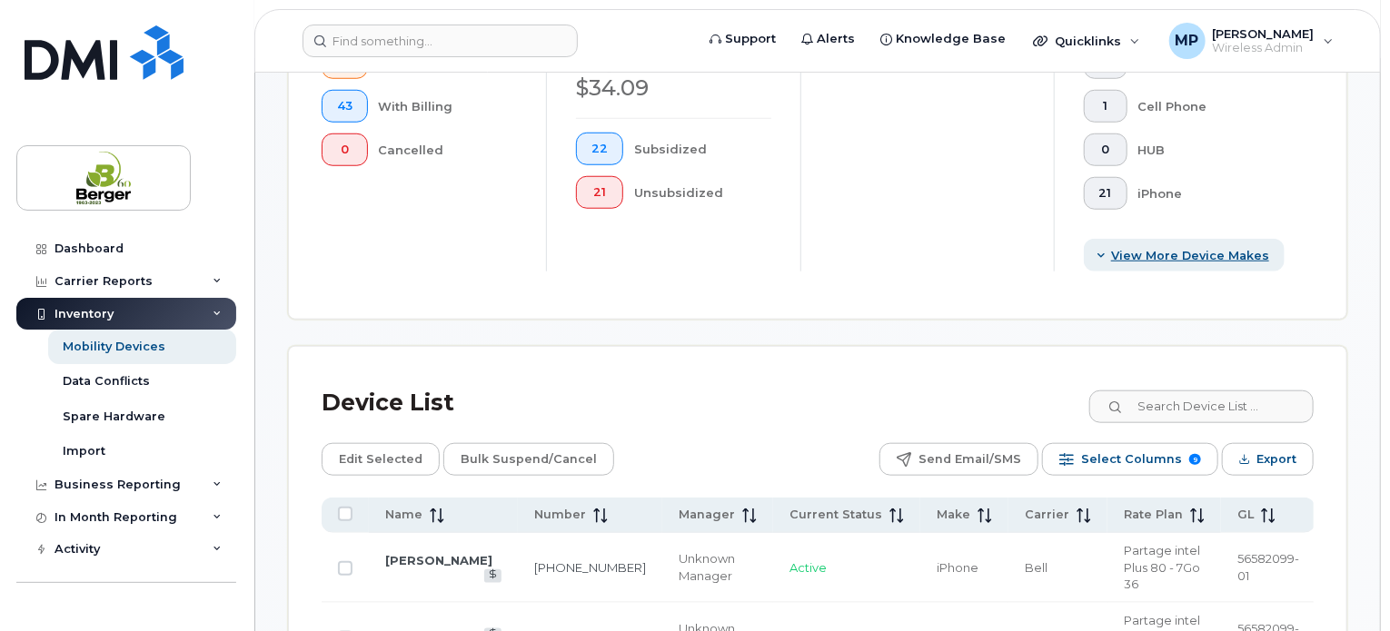
click at [1139, 261] on span "View More Device Makes" at bounding box center [1190, 255] width 158 height 17
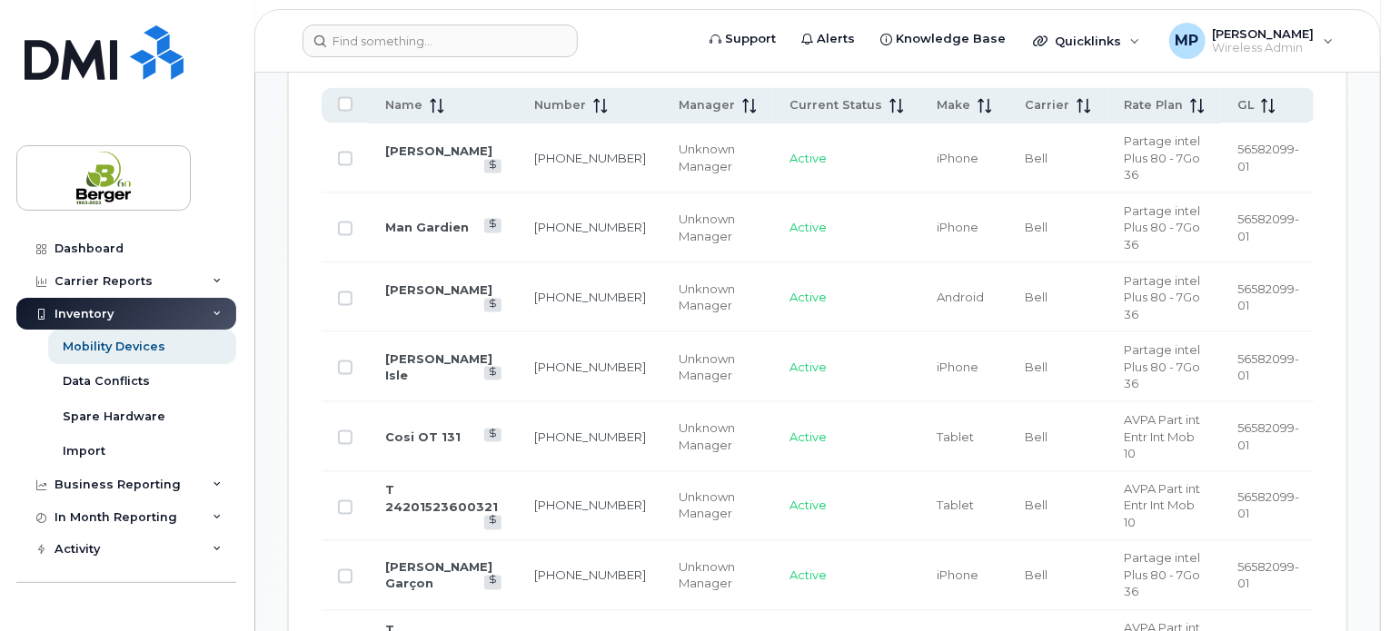
scroll to position [1097, 0]
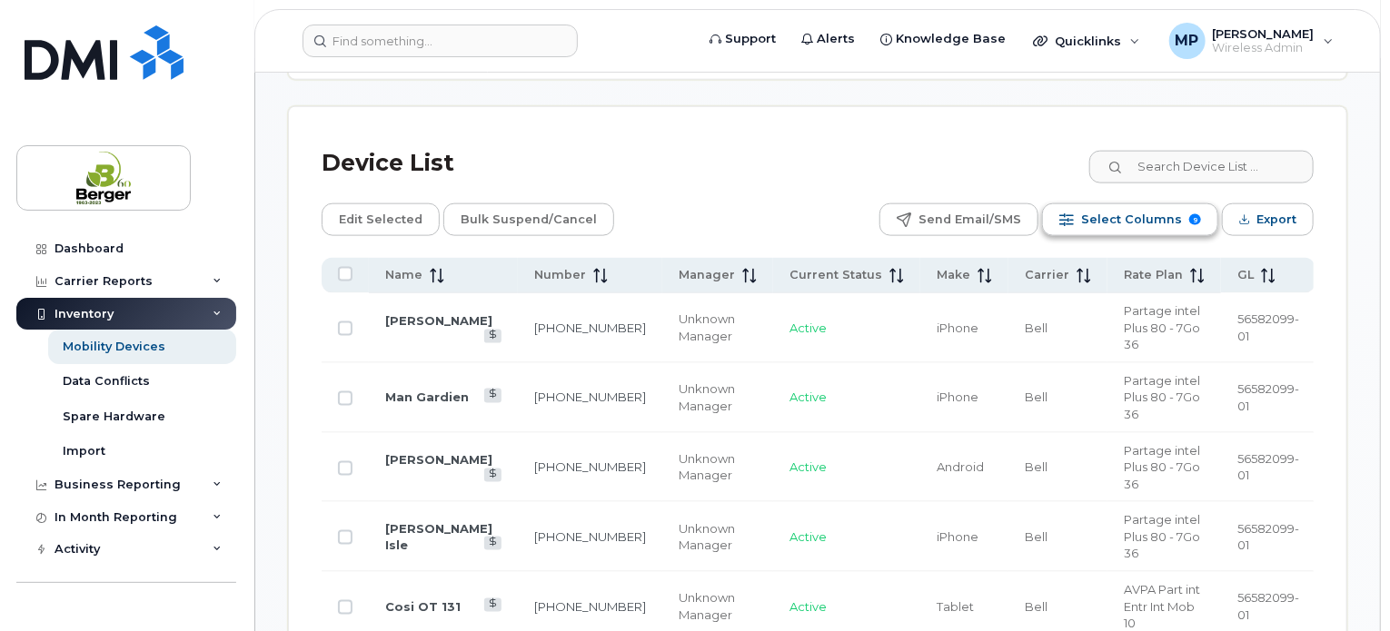
click at [1137, 212] on span "Select Columns" at bounding box center [1131, 219] width 101 height 27
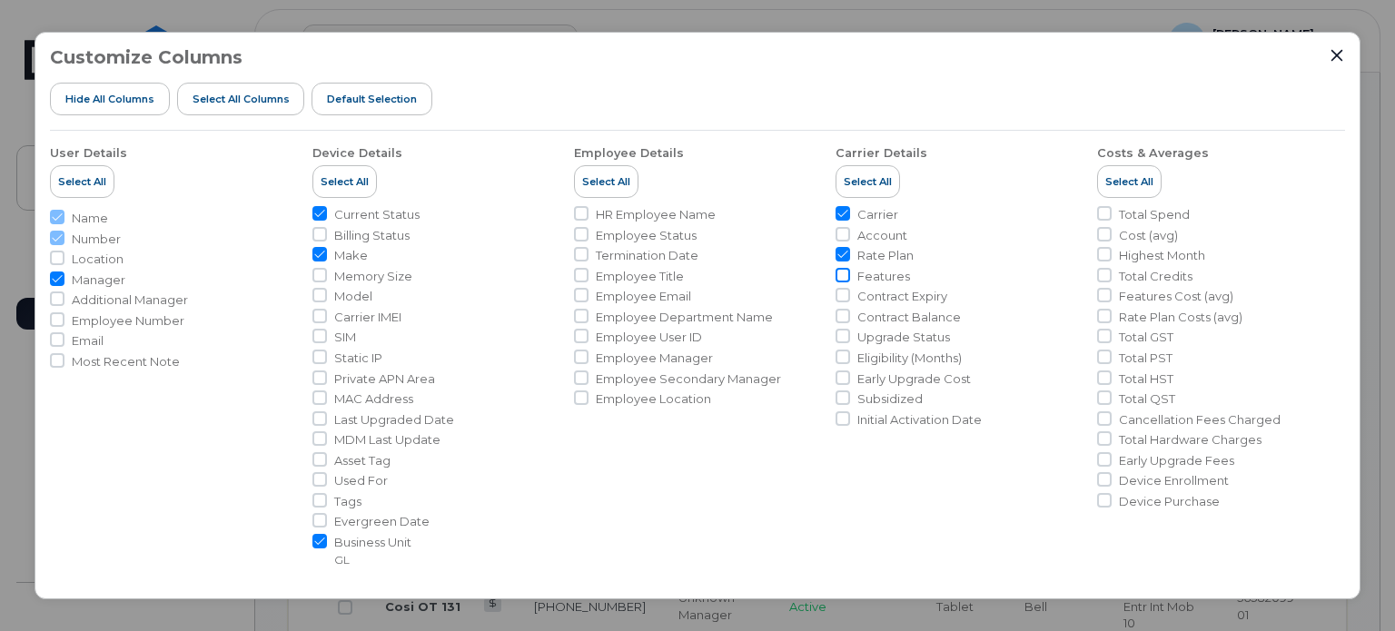
click at [837, 271] on input "Features" at bounding box center [843, 275] width 15 height 15
checkbox input "true"
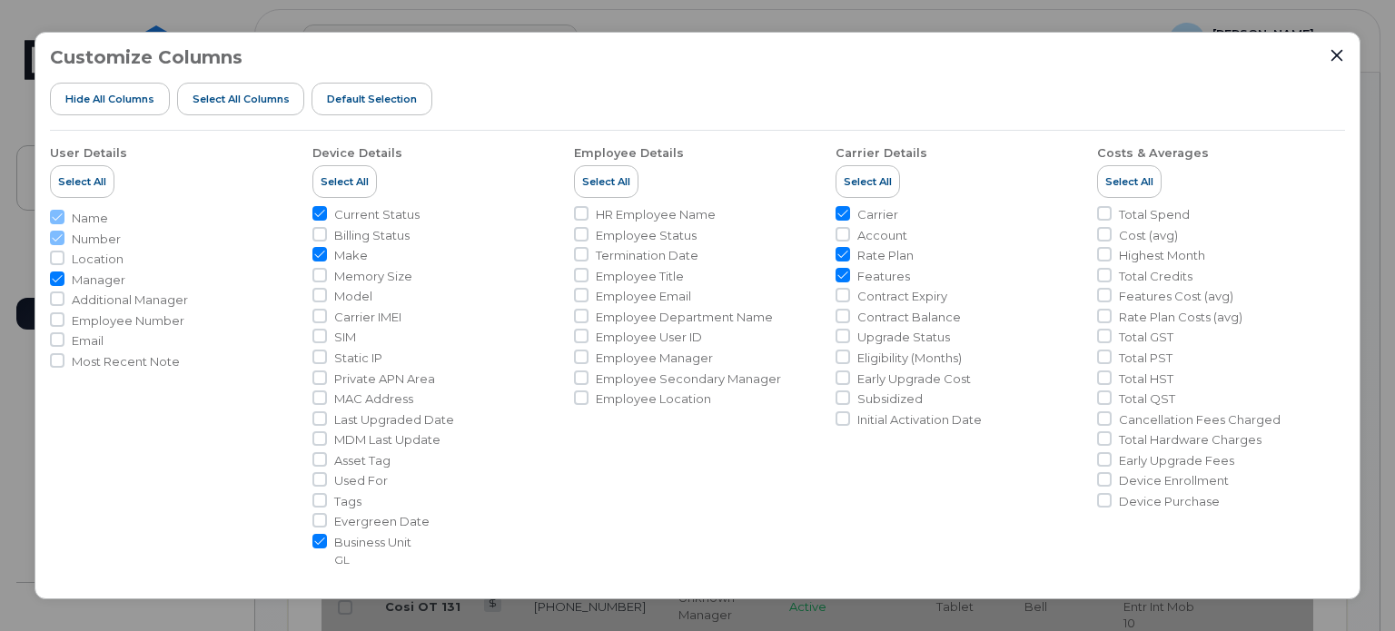
click at [836, 214] on input "Carrier" at bounding box center [843, 213] width 15 height 15
checkbox input "false"
click at [1336, 54] on icon "Close" at bounding box center [1337, 55] width 12 height 12
